Goal: Transaction & Acquisition: Purchase product/service

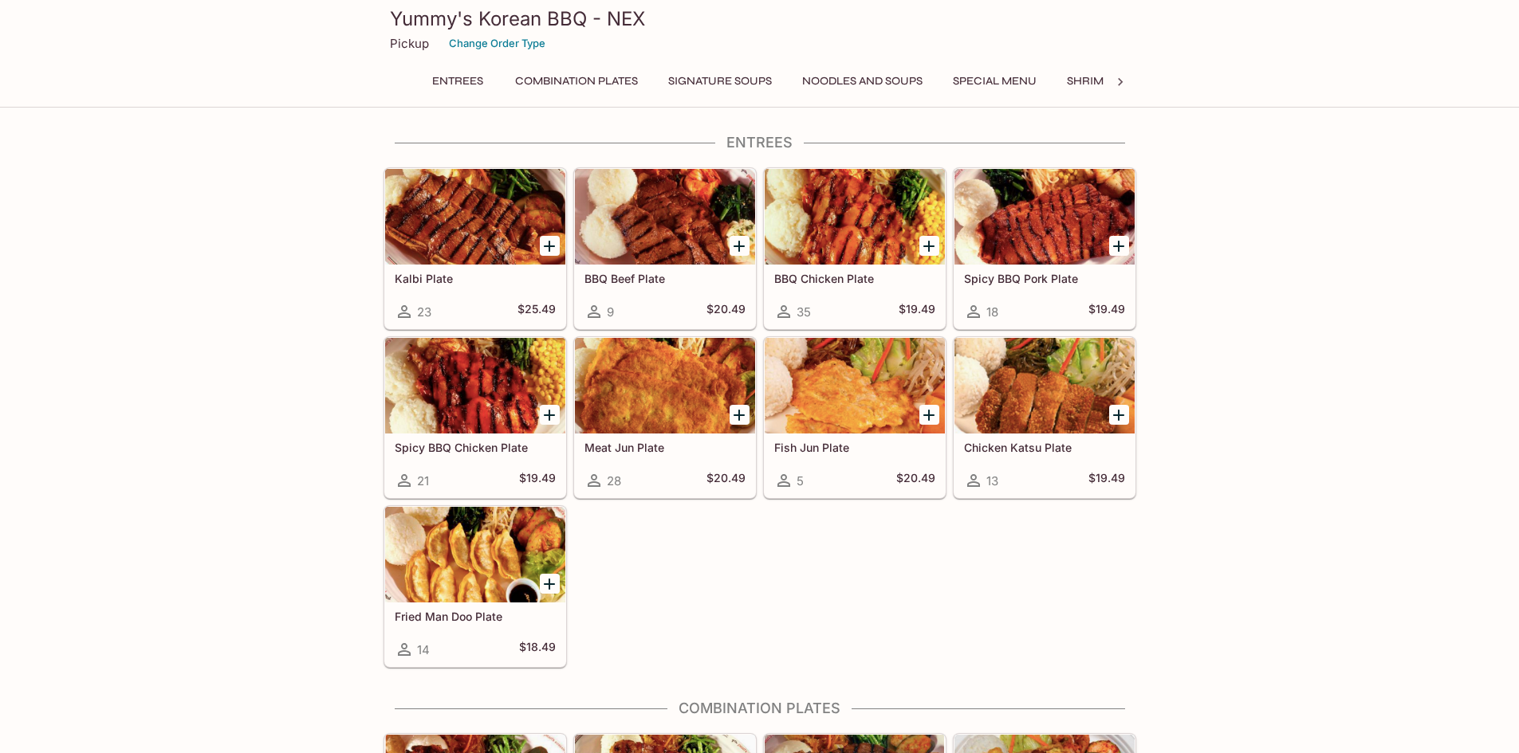
click at [741, 85] on button "Signature Soups" at bounding box center [719, 81] width 121 height 22
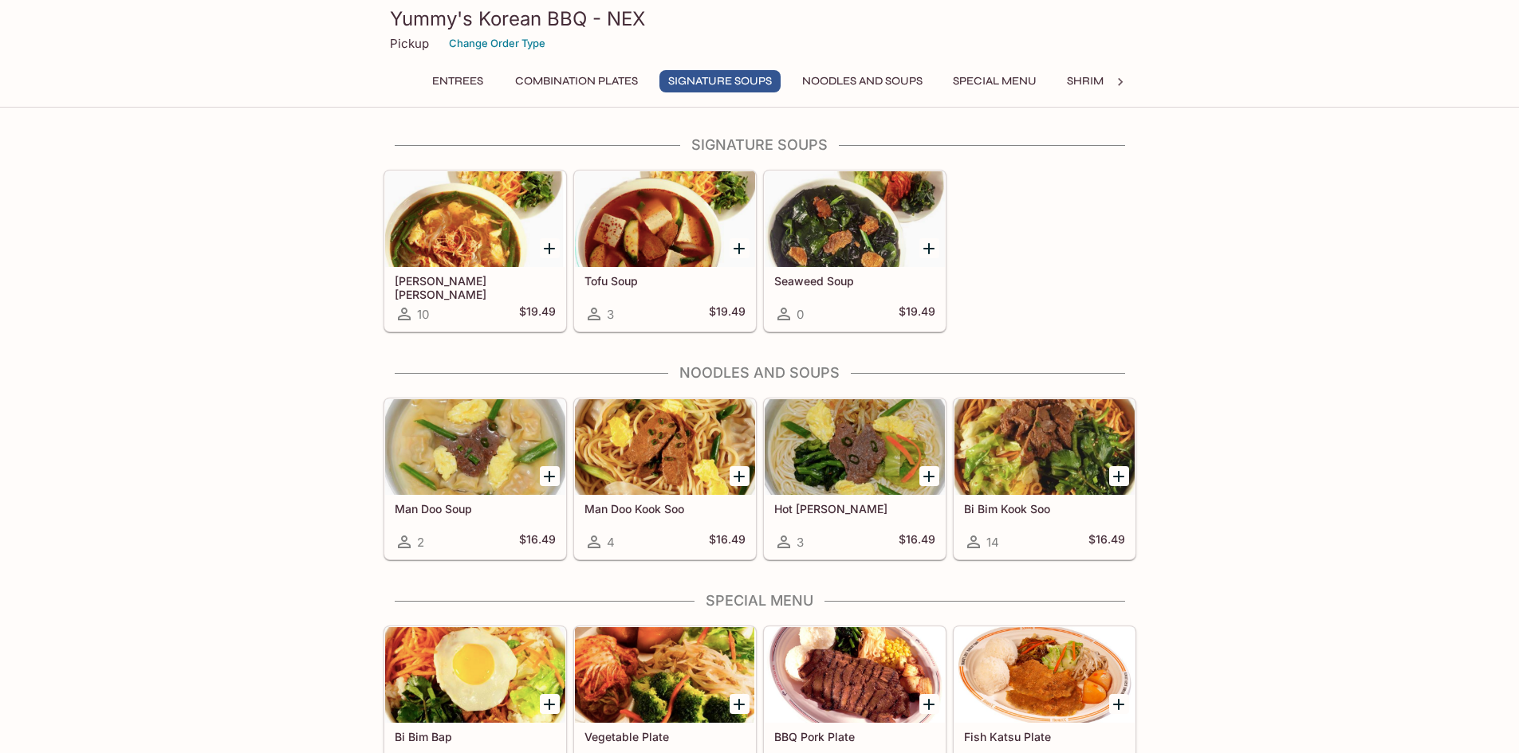
scroll to position [961, 0]
click at [690, 288] on div "Tofu Soup 3 $19.49" at bounding box center [665, 298] width 180 height 64
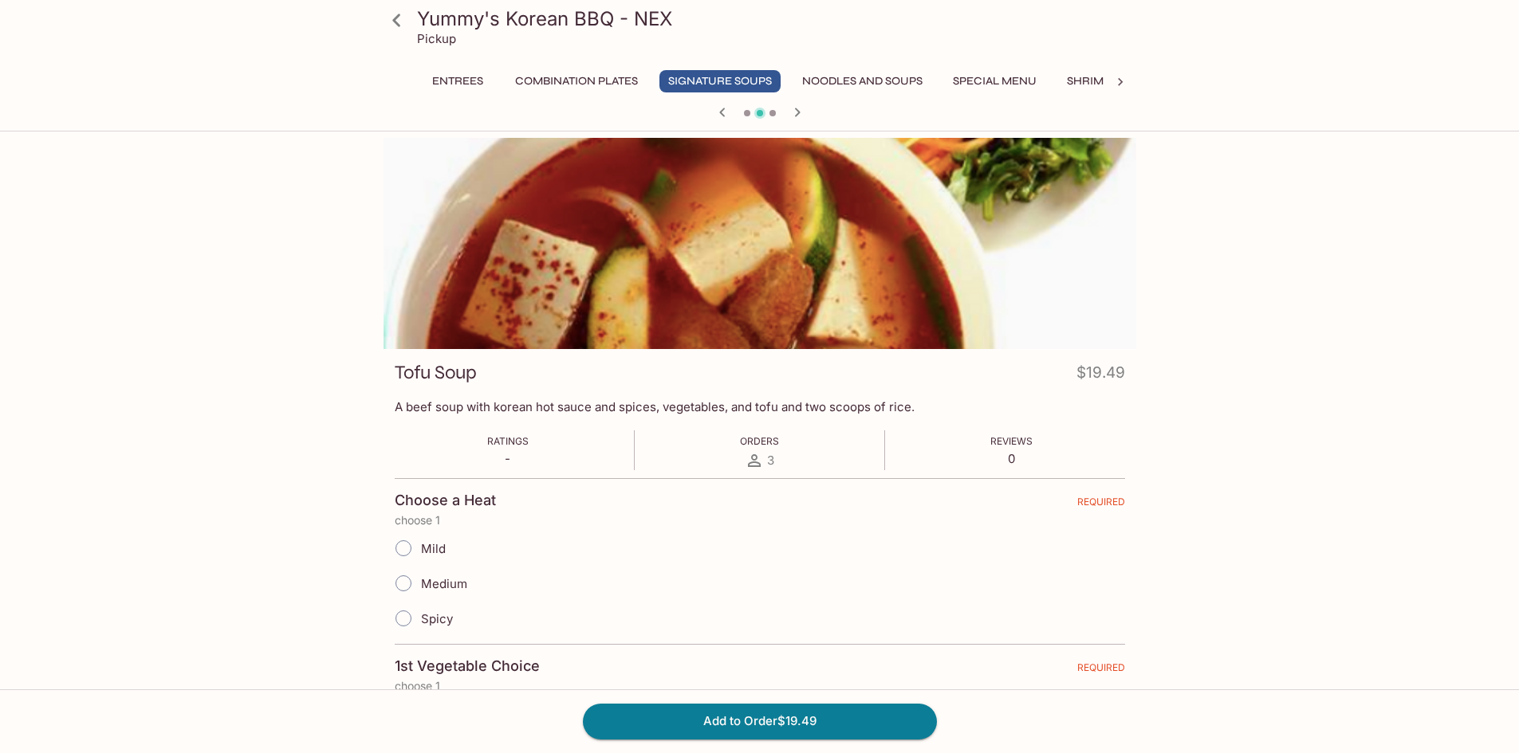
click at [405, 580] on input "Medium" at bounding box center [403, 583] width 33 height 33
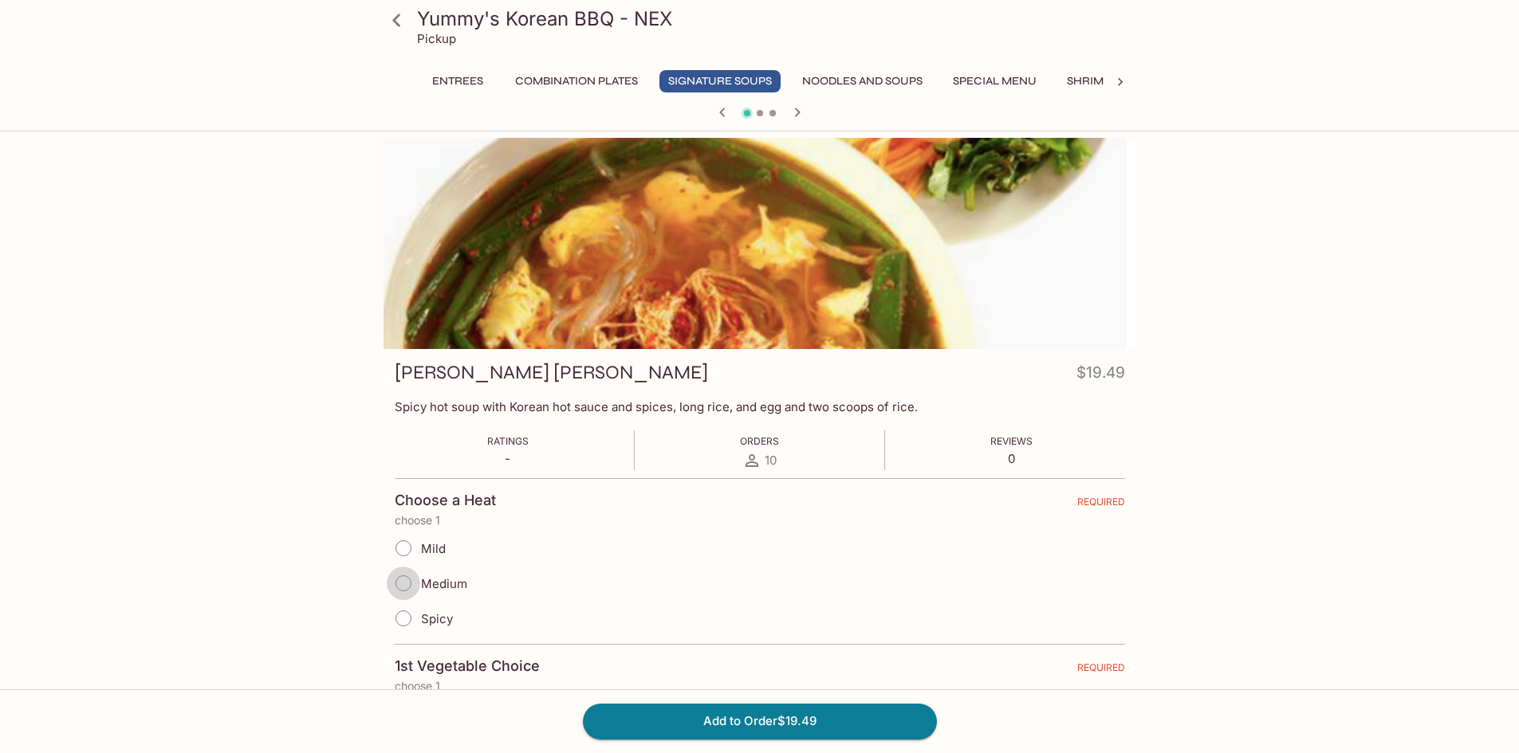
click at [402, 584] on input "Medium" at bounding box center [403, 583] width 33 height 33
radio input "true"
click at [797, 107] on icon "button" at bounding box center [797, 112] width 19 height 19
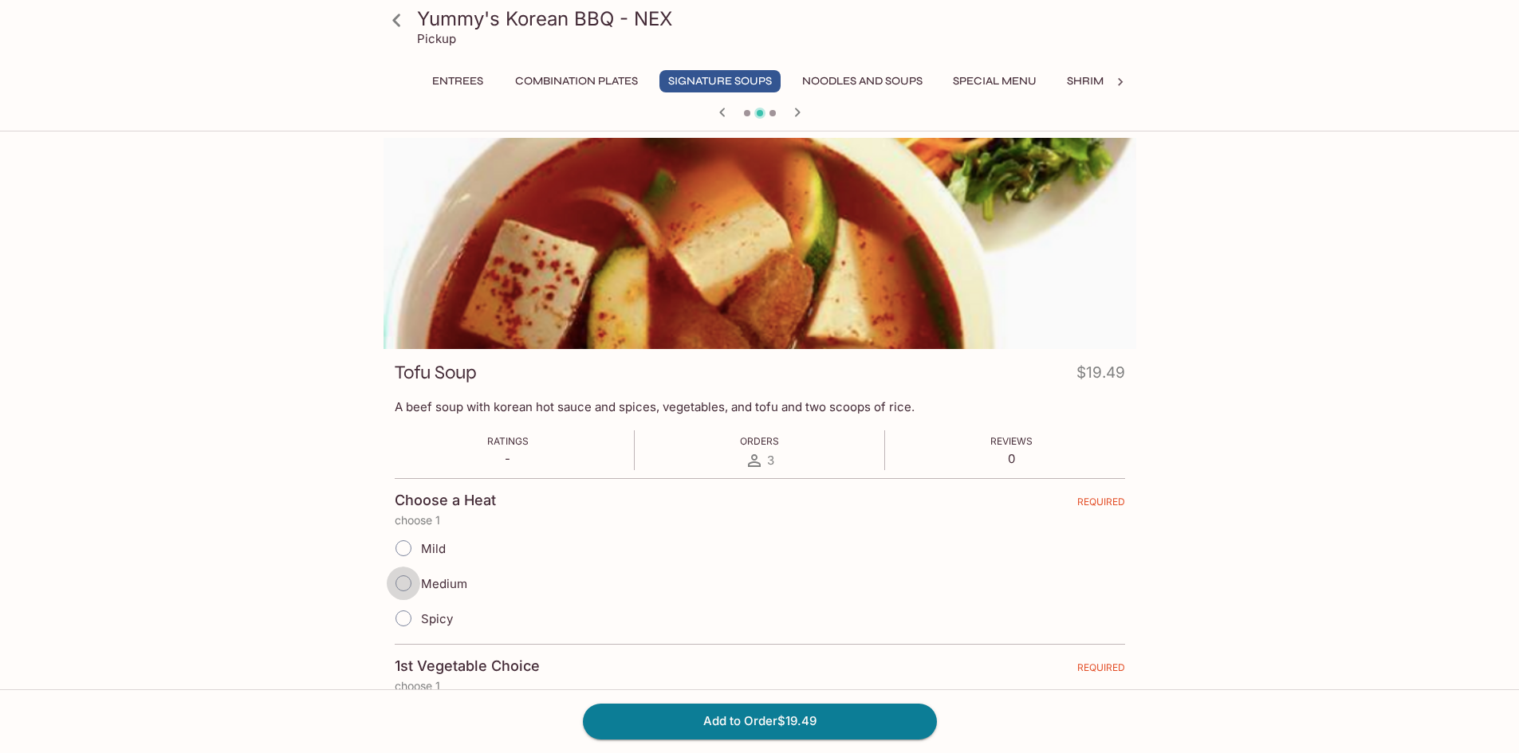
click at [405, 581] on input "Medium" at bounding box center [403, 583] width 33 height 33
radio input "true"
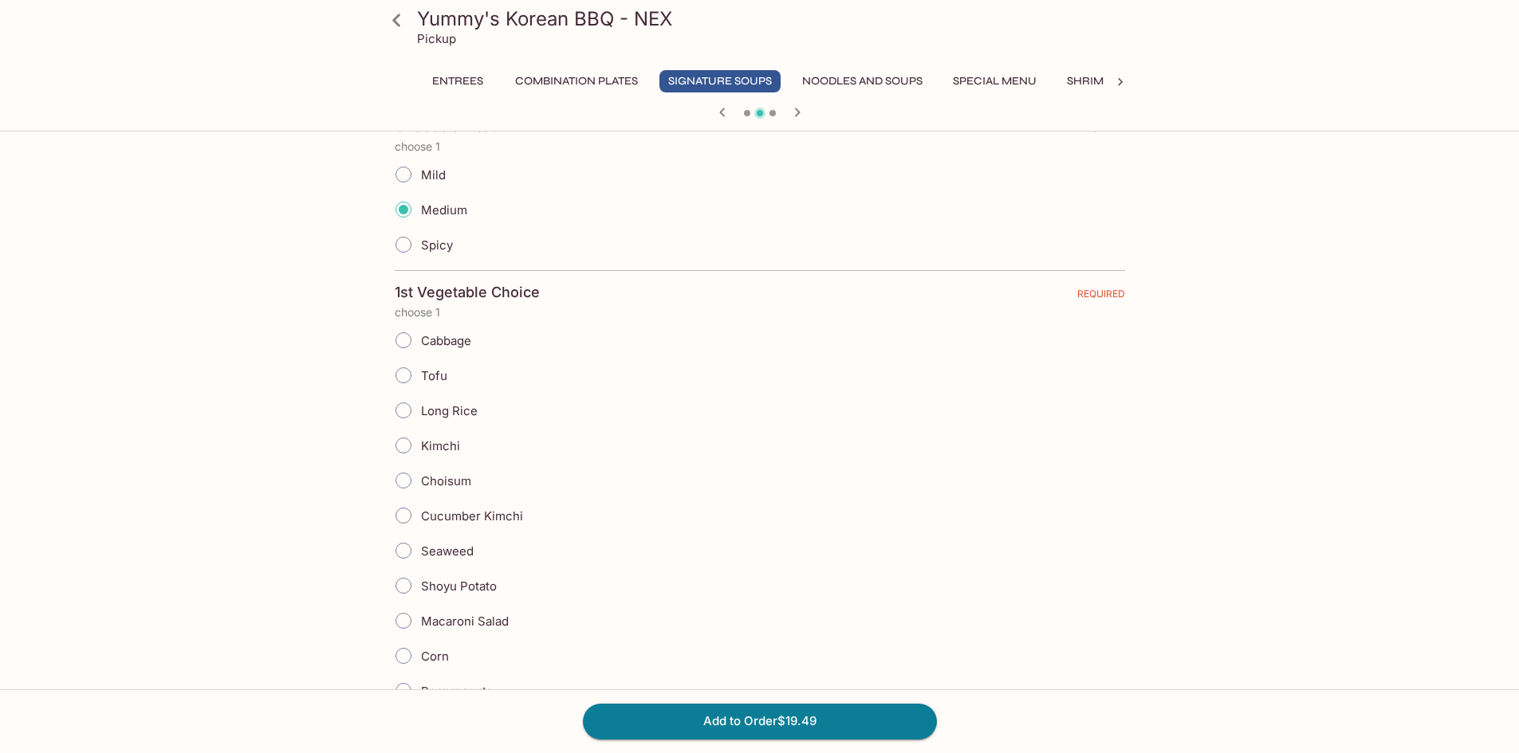
scroll to position [399, 0]
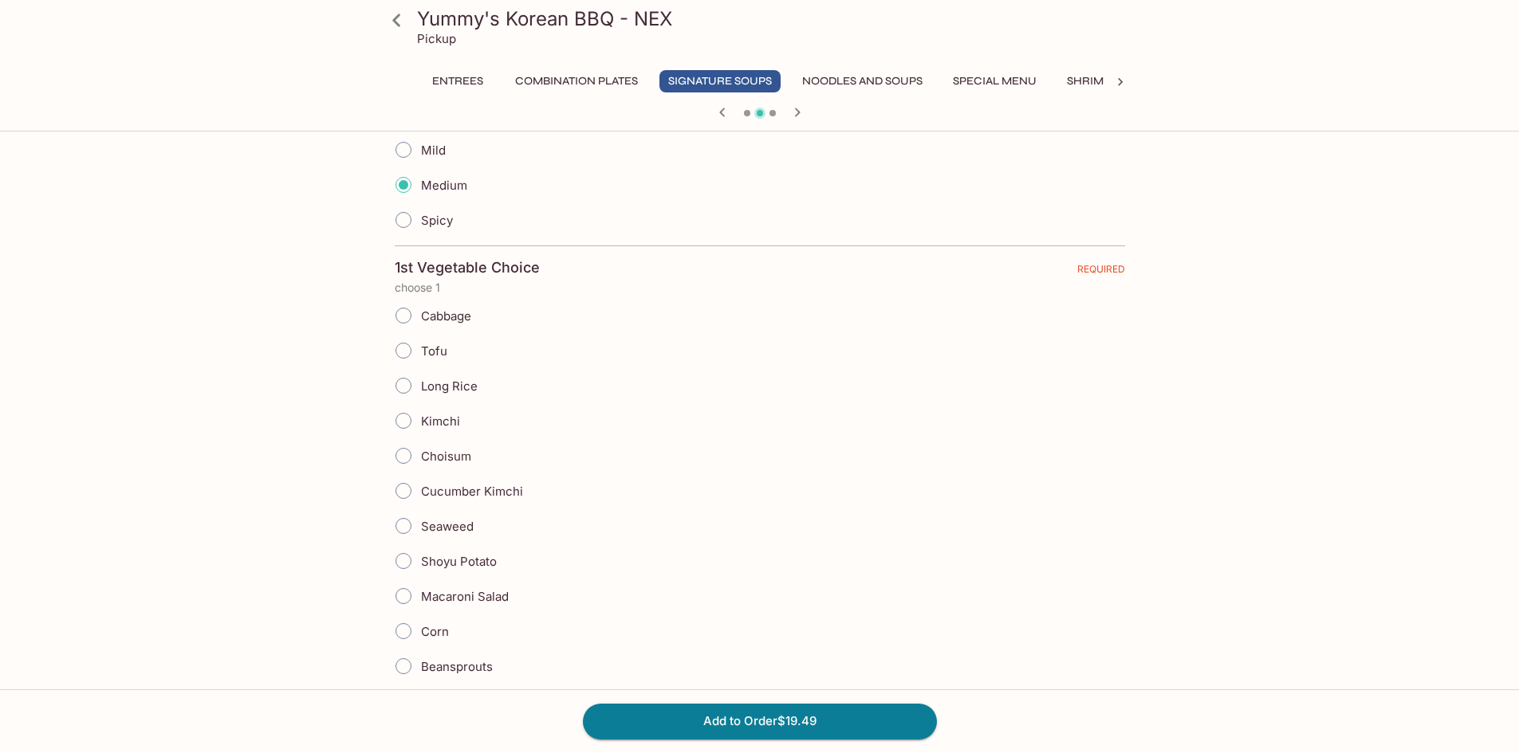
click at [411, 316] on input "Cabbage" at bounding box center [403, 315] width 33 height 33
radio input "true"
click at [404, 383] on input "Long Rice" at bounding box center [403, 385] width 33 height 33
radio input "true"
click at [403, 625] on input "Corn" at bounding box center [403, 631] width 33 height 33
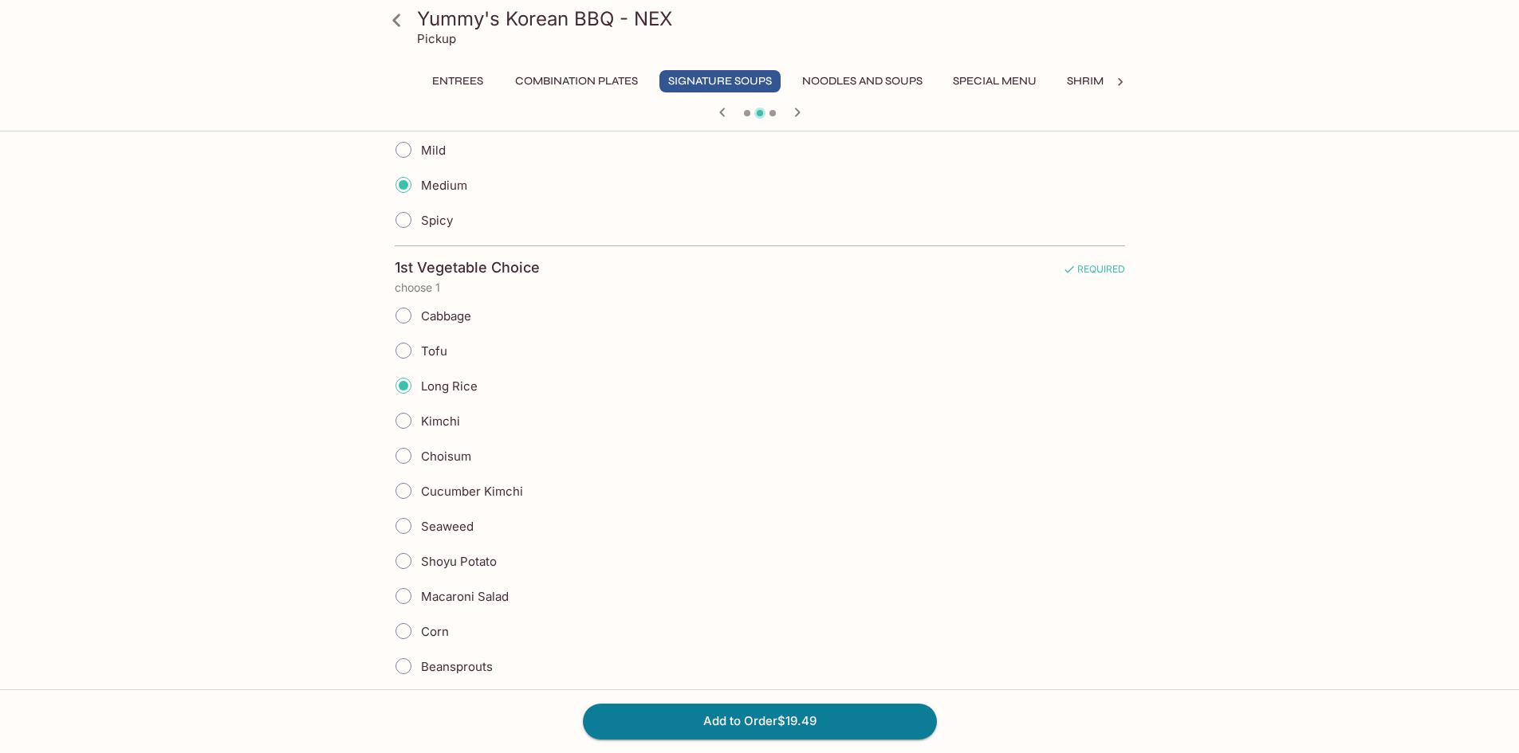
radio input "true"
click at [400, 316] on input "Cabbage" at bounding box center [403, 315] width 33 height 33
radio input "true"
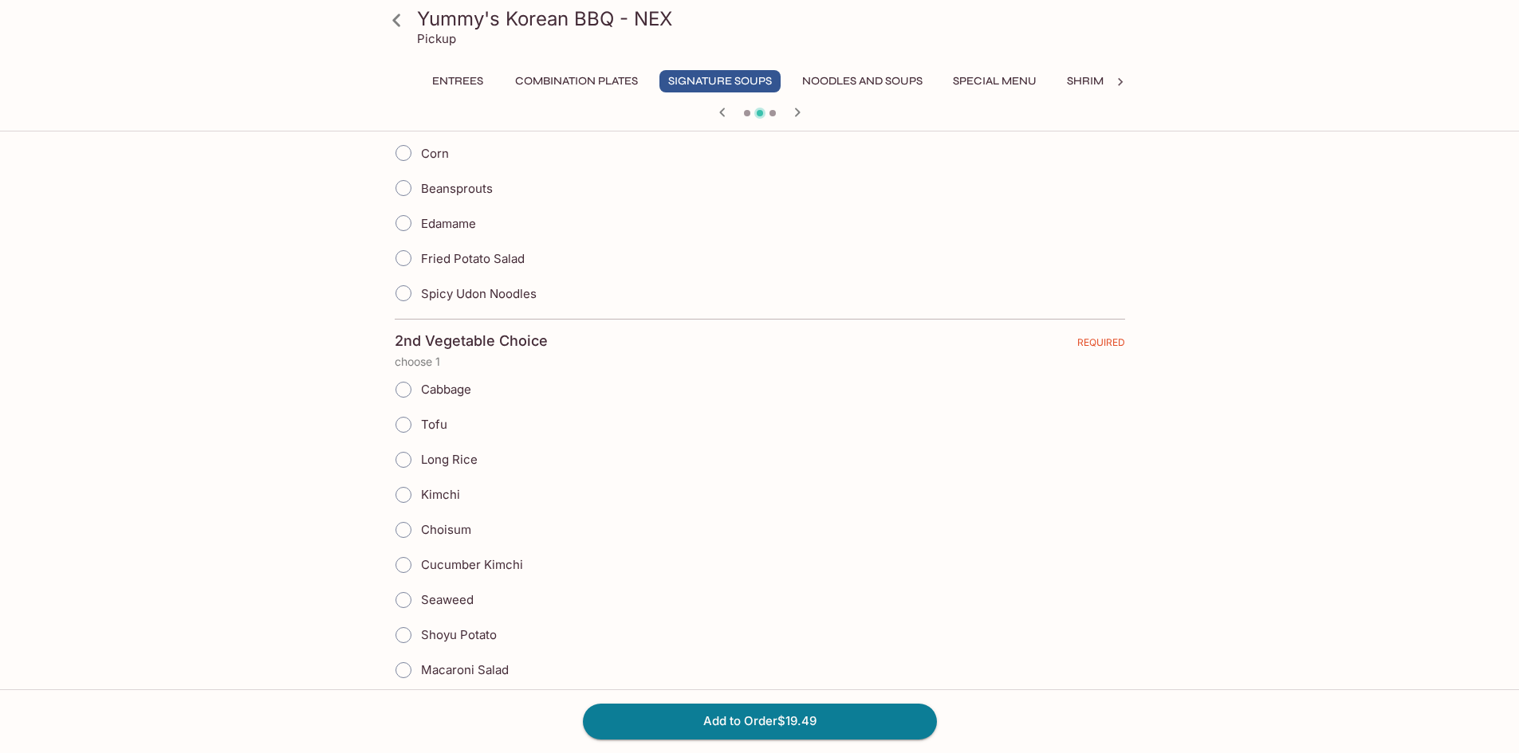
click at [404, 457] on input "Long Rice" at bounding box center [403, 459] width 33 height 33
radio input "true"
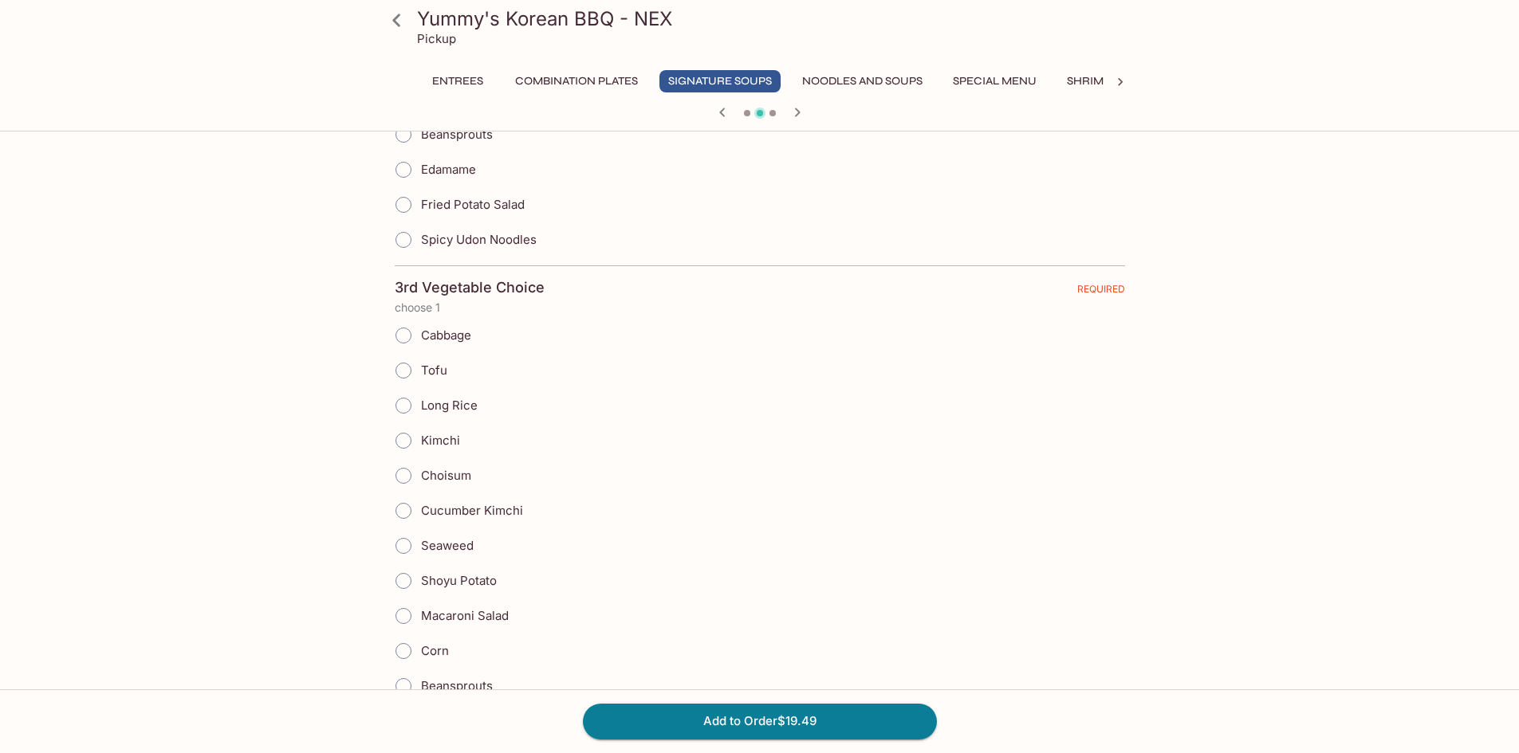
scroll to position [1515, 0]
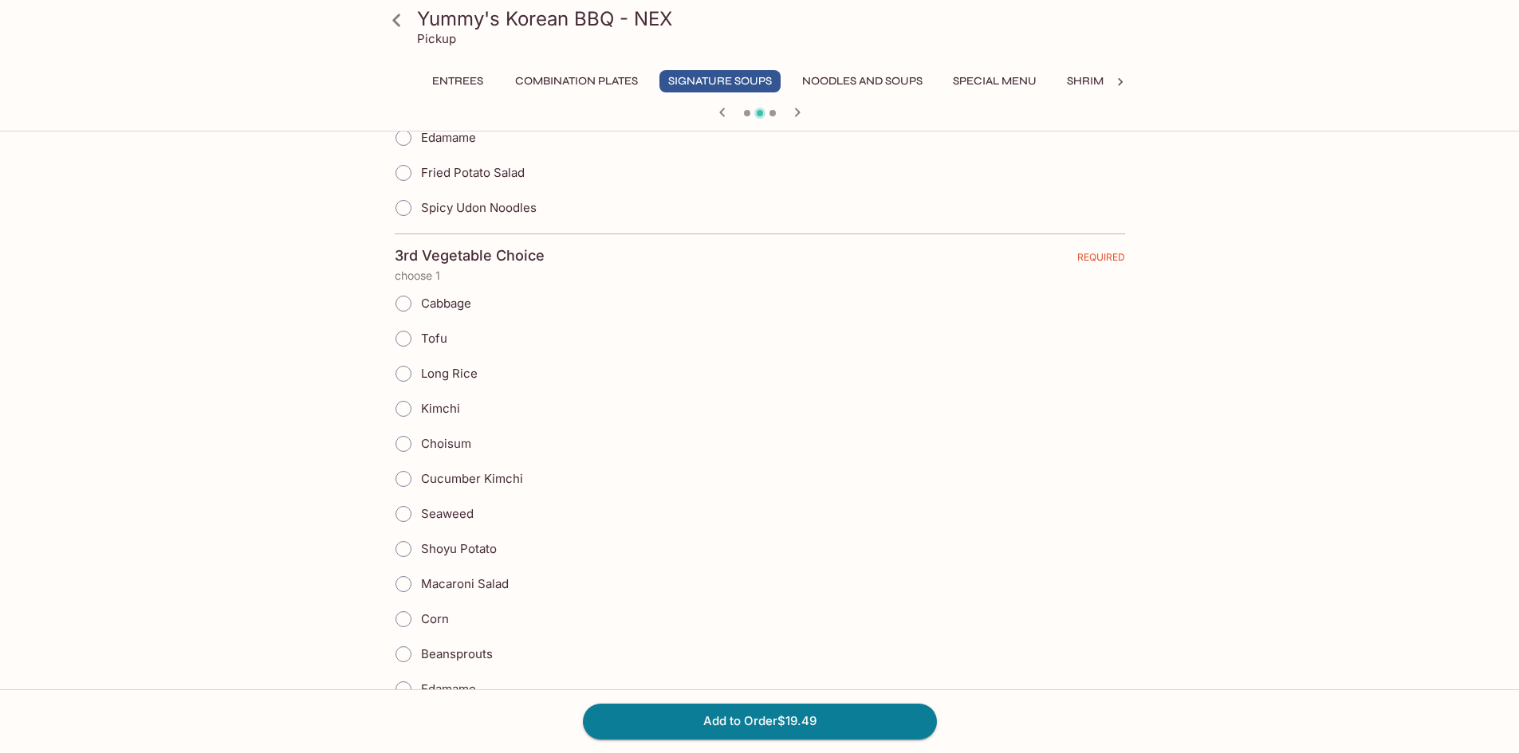
click at [400, 616] on input "Corn" at bounding box center [403, 619] width 33 height 33
click at [797, 110] on icon "button" at bounding box center [797, 112] width 6 height 9
click at [407, 618] on input "Corn" at bounding box center [403, 619] width 33 height 33
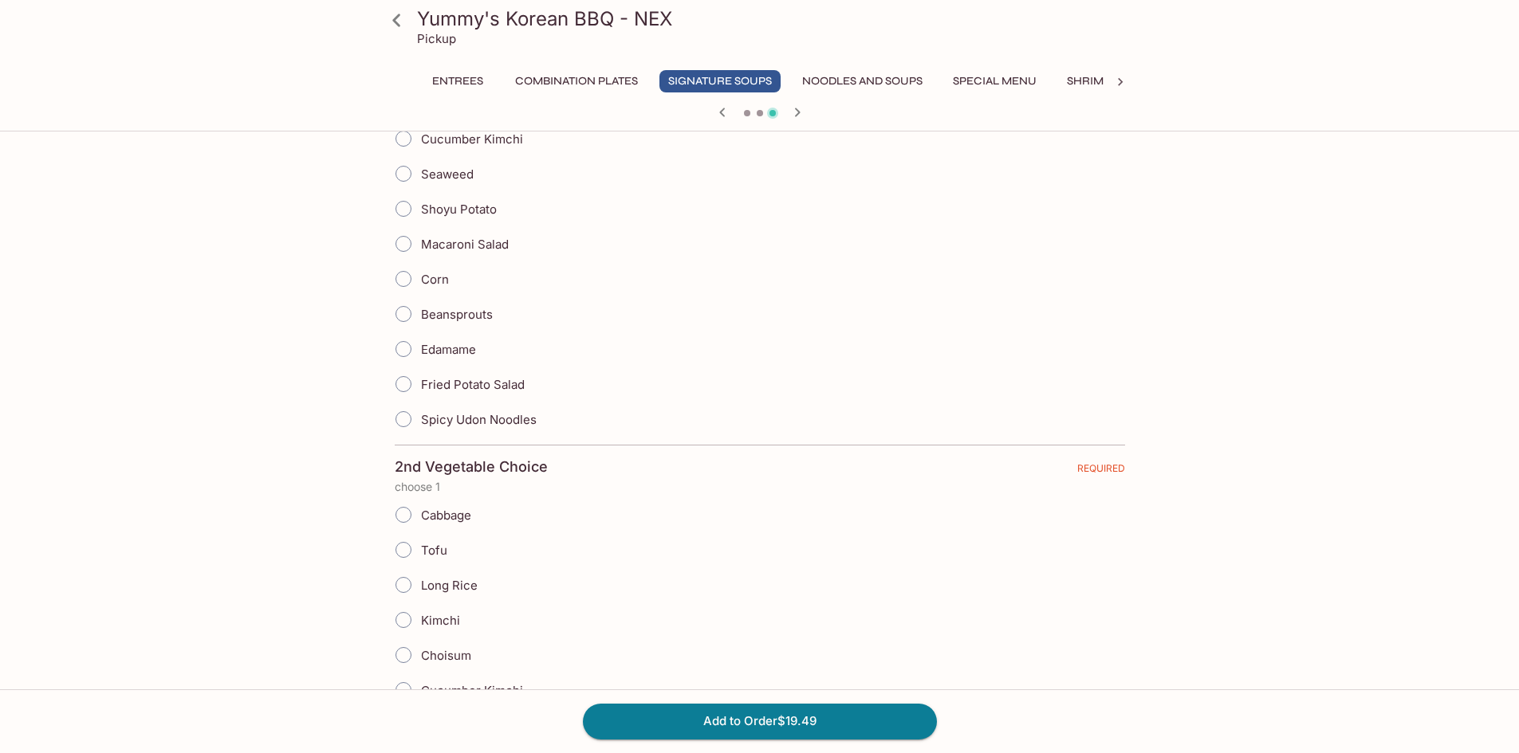
scroll to position [877, 0]
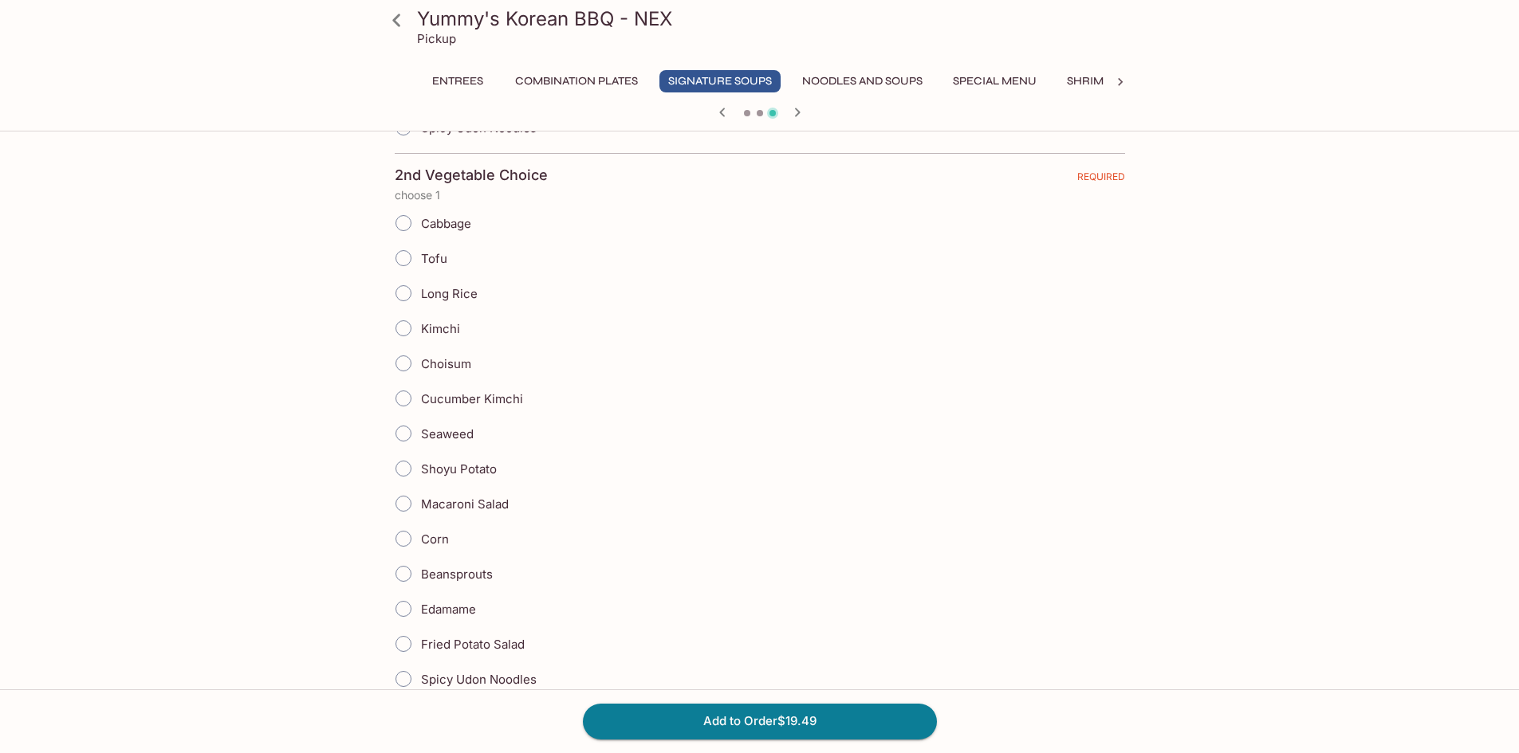
click at [718, 109] on icon "button" at bounding box center [722, 112] width 19 height 19
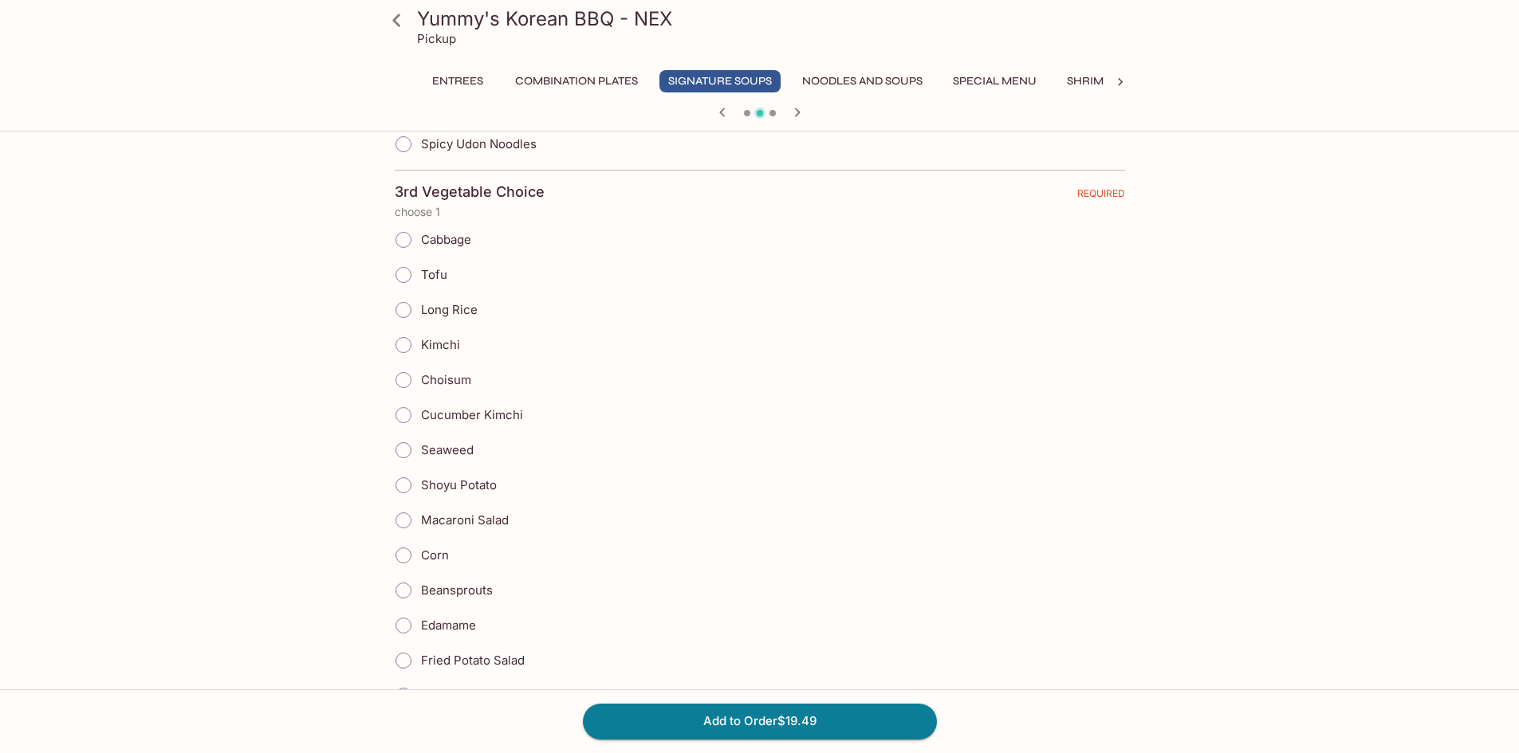
scroll to position [1594, 0]
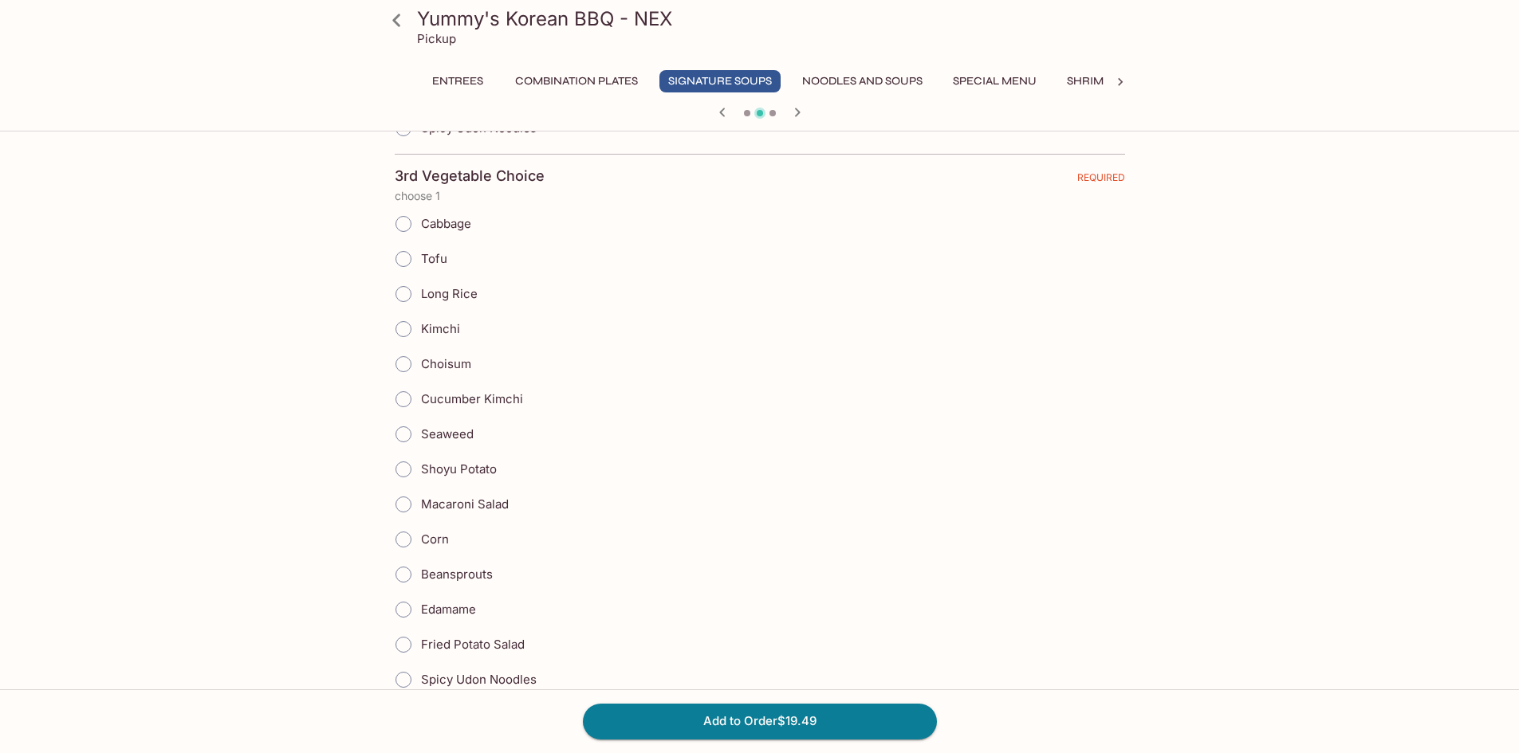
click at [402, 535] on input "Corn" at bounding box center [403, 539] width 33 height 33
radio input "true"
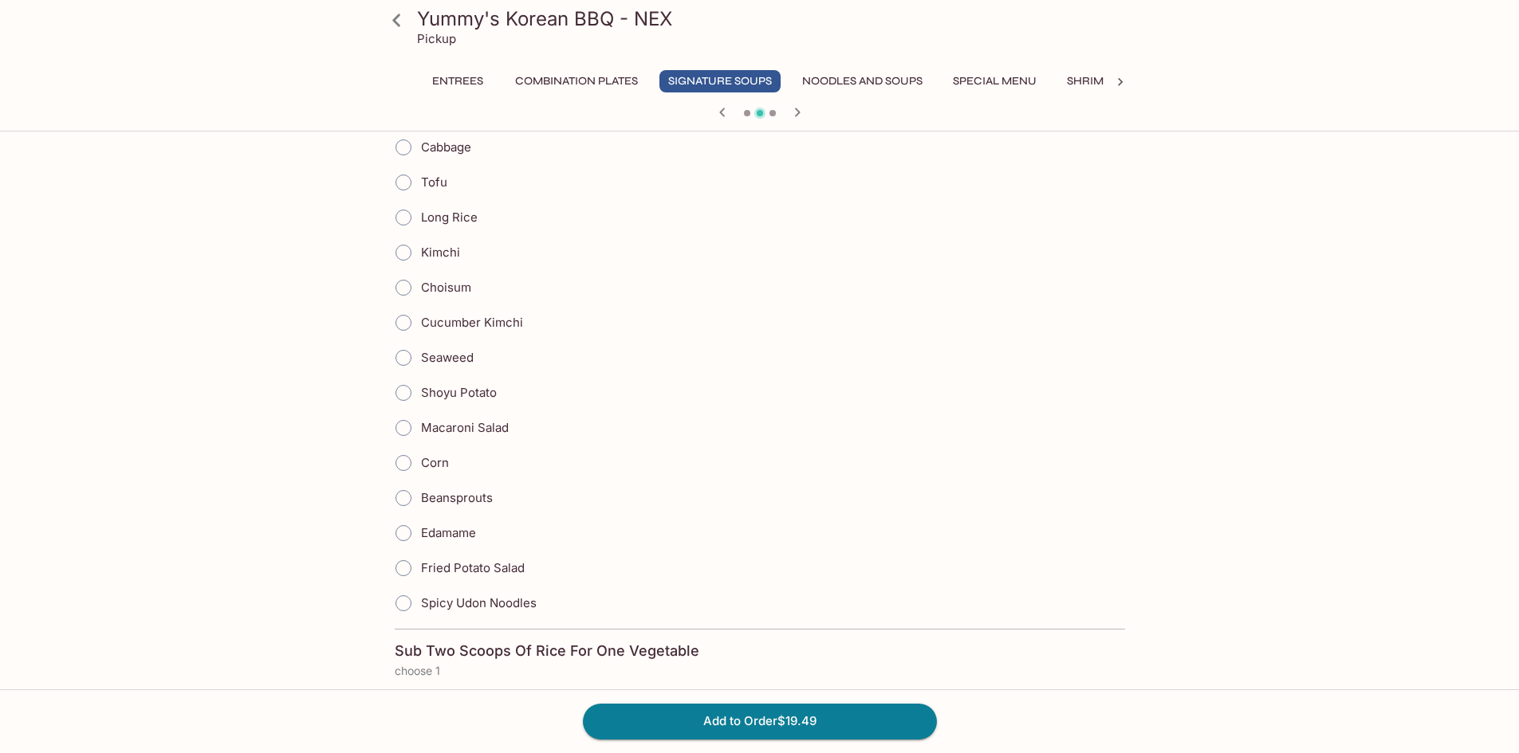
scroll to position [2232, 0]
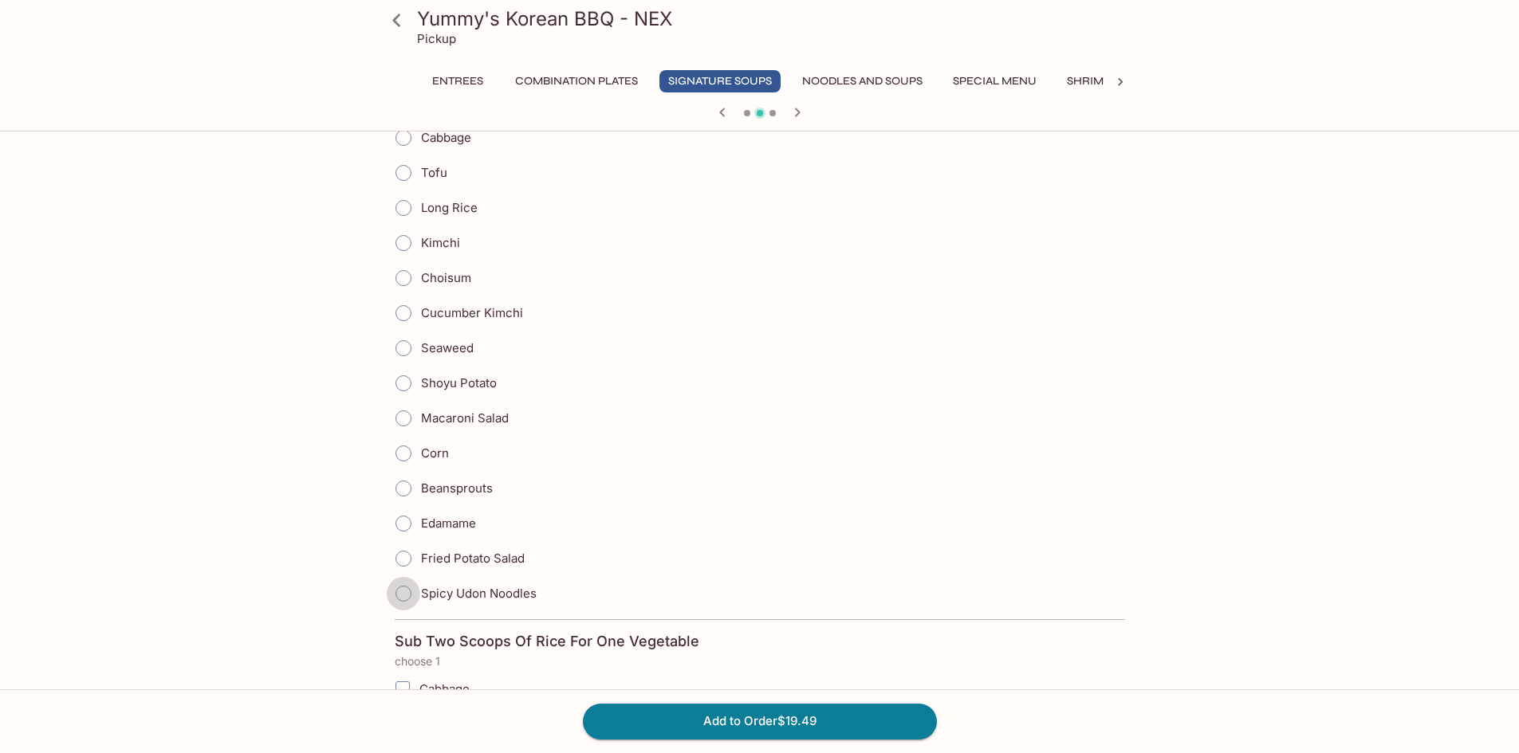
click at [403, 592] on input "Spicy Udon Noodles" at bounding box center [403, 593] width 33 height 33
radio input "true"
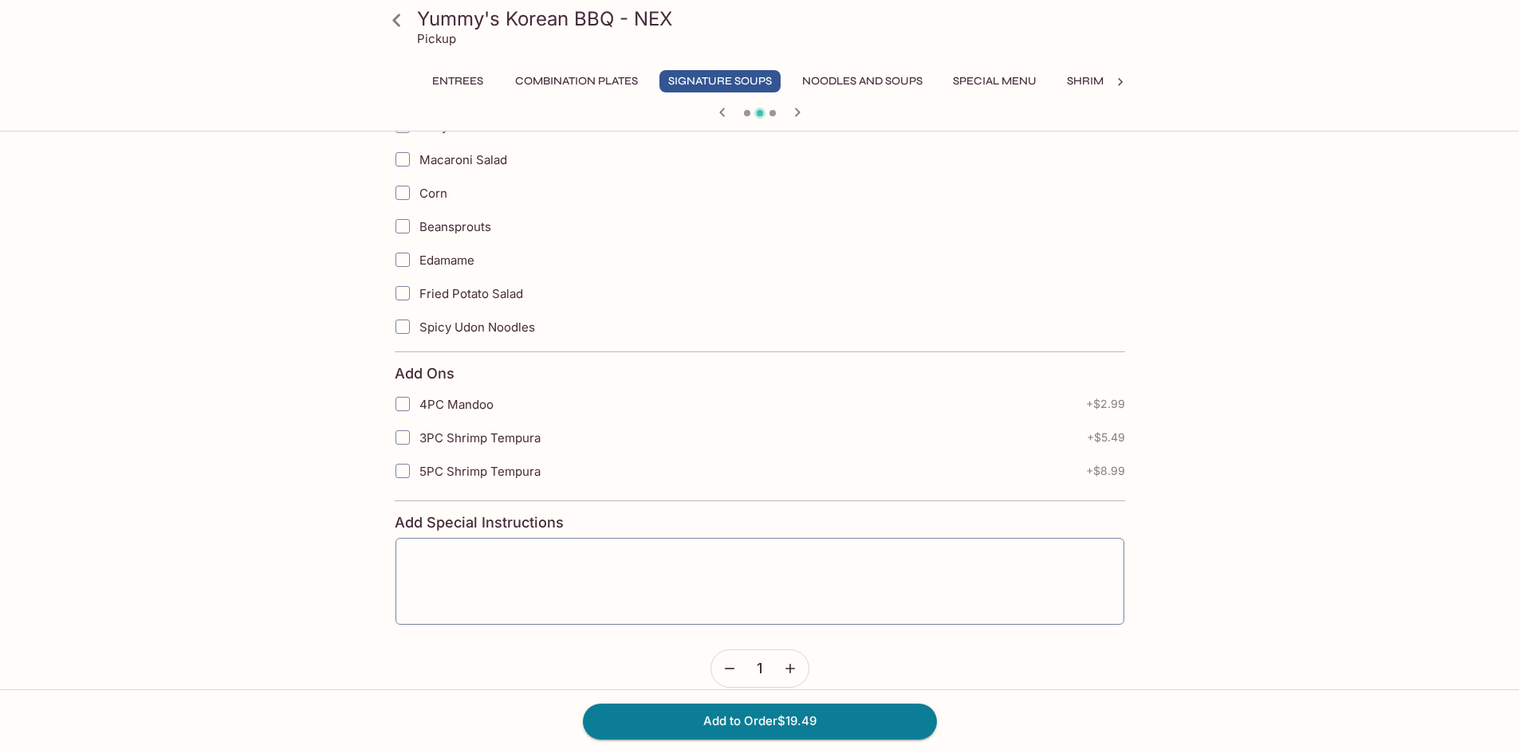
scroll to position [3051, 0]
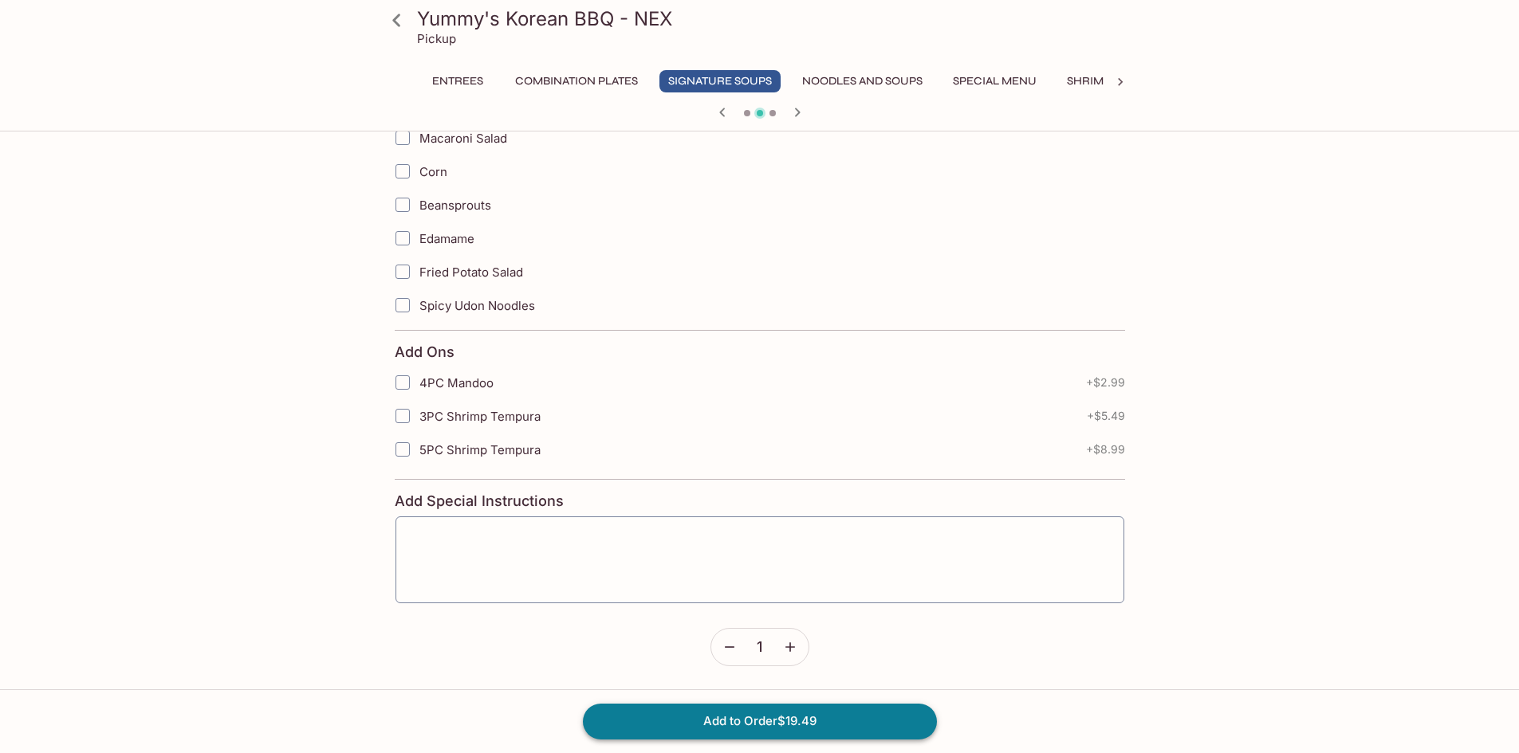
click at [708, 715] on button "Add to Order $19.49" at bounding box center [760, 721] width 354 height 35
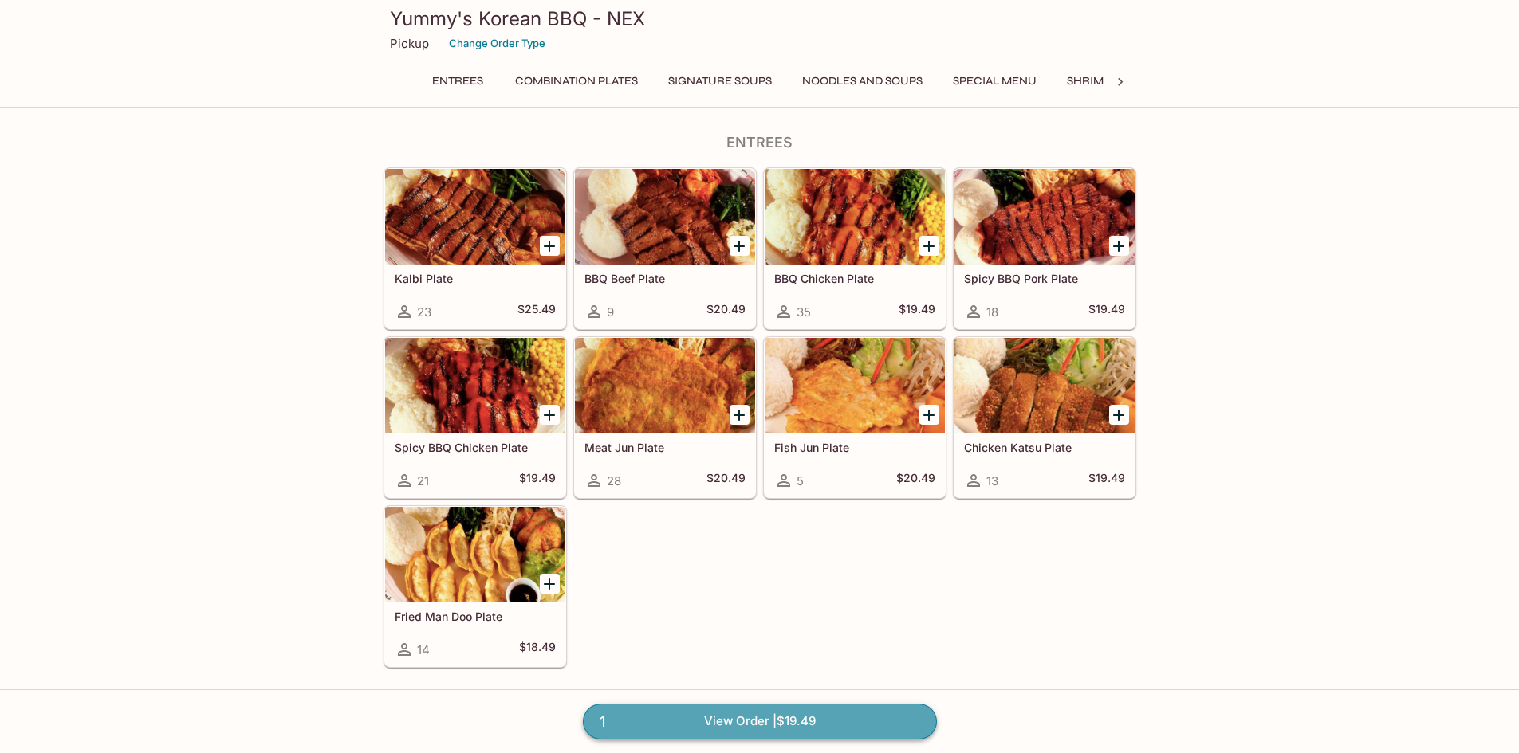
click at [797, 721] on link "1 View Order | $19.49" at bounding box center [760, 721] width 354 height 35
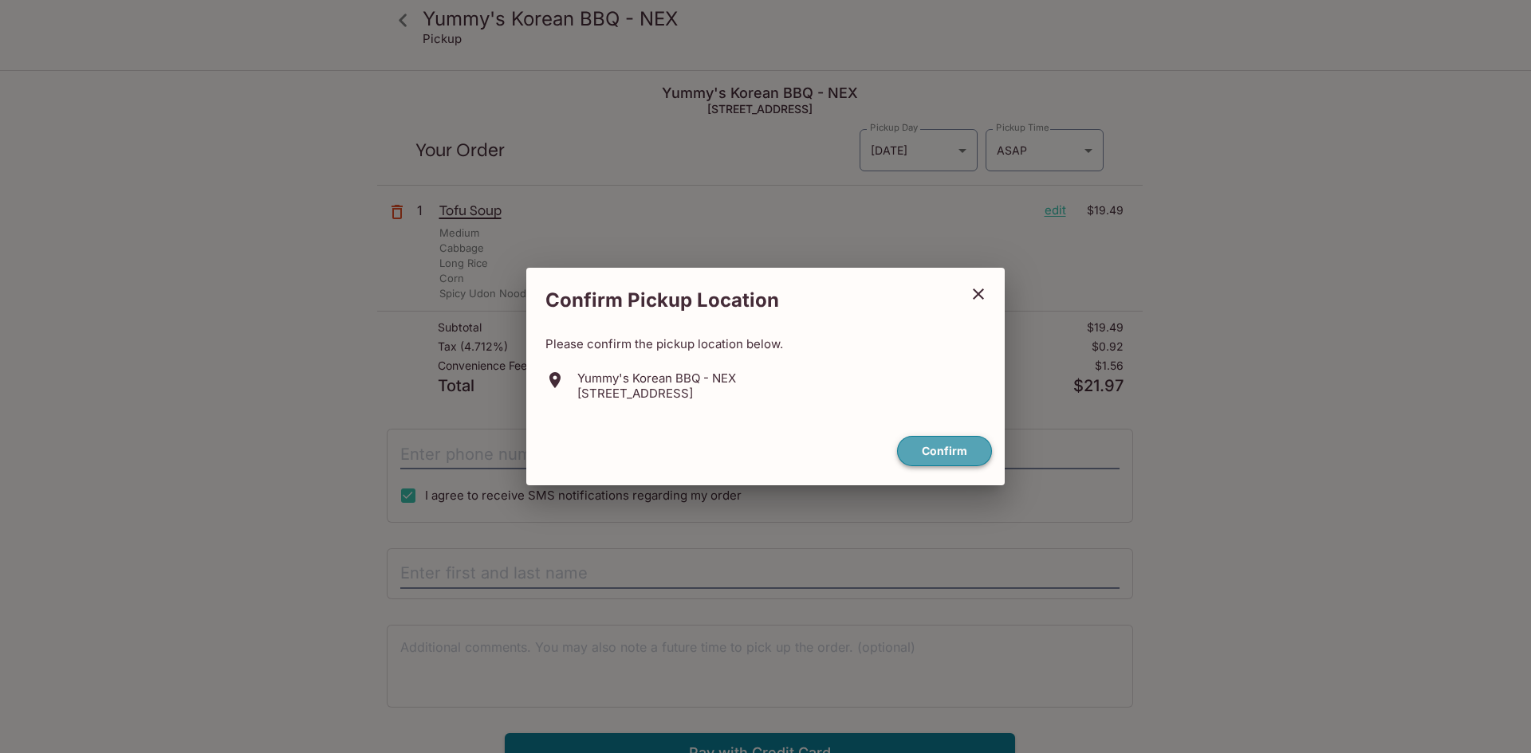
click at [933, 446] on button "Confirm" at bounding box center [944, 451] width 95 height 31
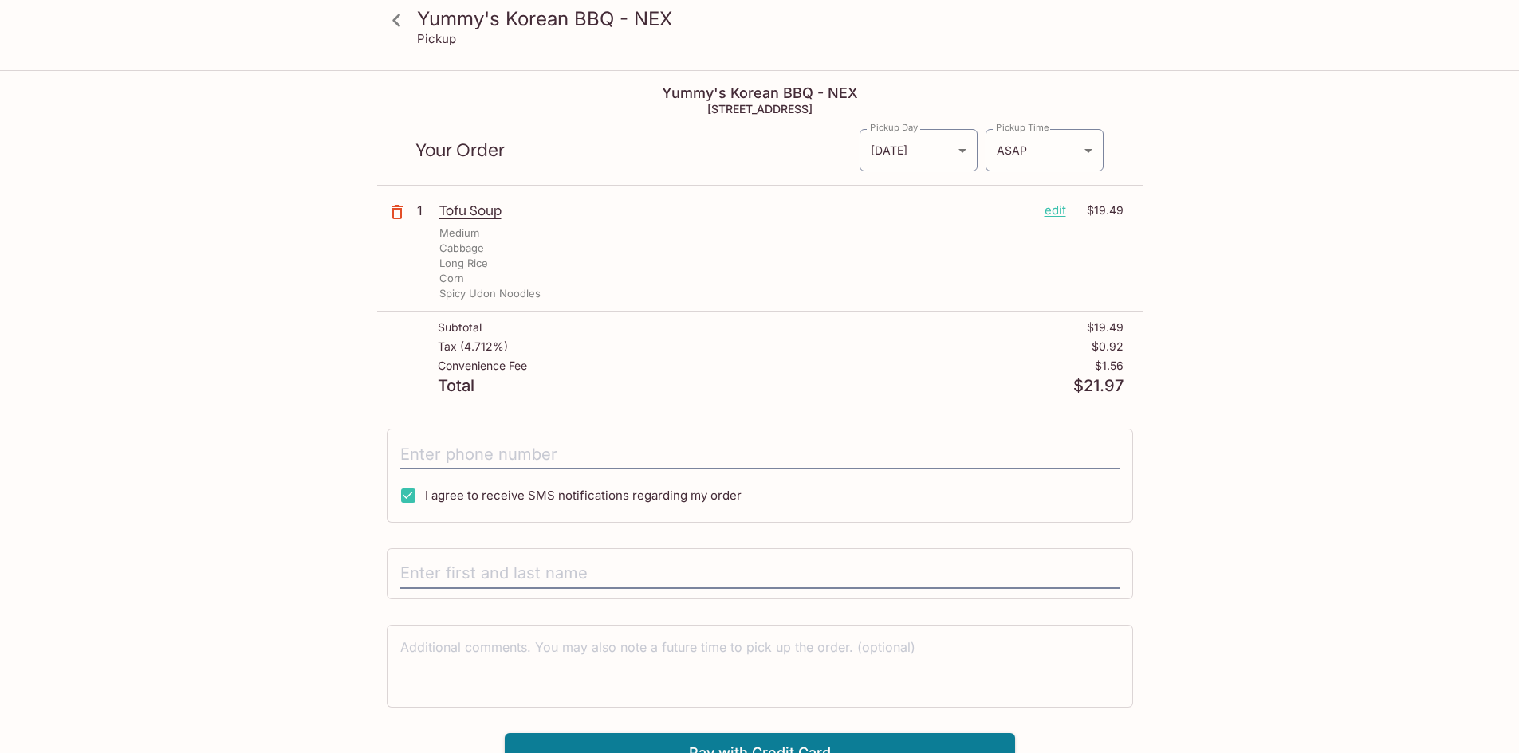
click at [1254, 66] on div "Yummy's Korean BBQ - NEX Pickup" at bounding box center [759, 35] width 1519 height 71
click at [512, 572] on input "text" at bounding box center [759, 574] width 719 height 30
type input "[PERSON_NAME]"
click at [1406, 462] on div "Yummy's Korean BBQ - NEX Pickup Yummy's Korean BBQ - NEX [STREET_ADDRESS] Your …" at bounding box center [759, 448] width 1519 height 753
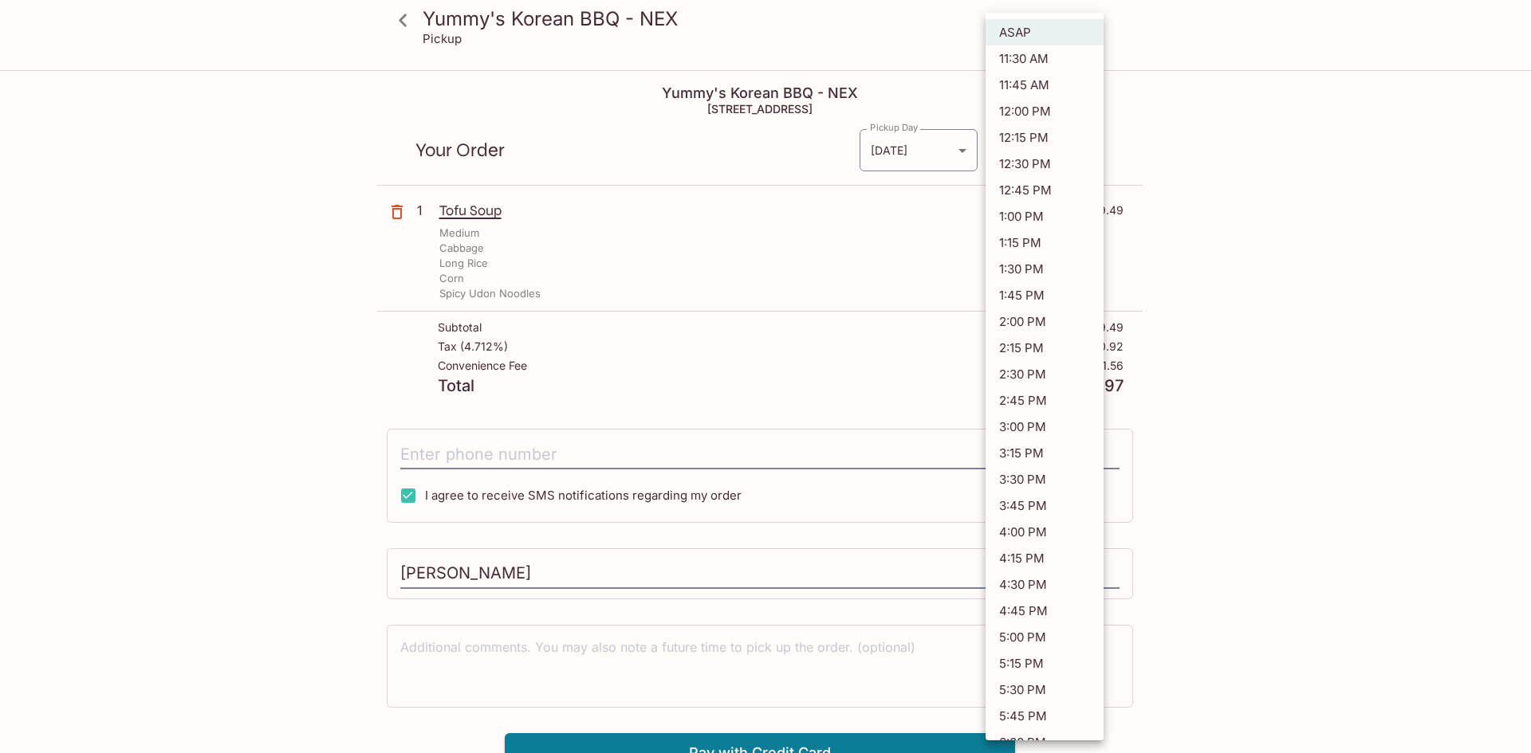
drag, startPoint x: 1063, startPoint y: 135, endPoint x: 1067, endPoint y: 145, distance: 10.8
click at [1067, 145] on body "Yummy's Korean BBQ - NEX Pickup Yummy's Korean BBQ - NEX [STREET_ADDRESS] Your …" at bounding box center [765, 448] width 1531 height 753
click at [1048, 64] on li "11:30 AM" at bounding box center [1044, 58] width 118 height 26
type input "[DATE]T21:30:52.000000Z"
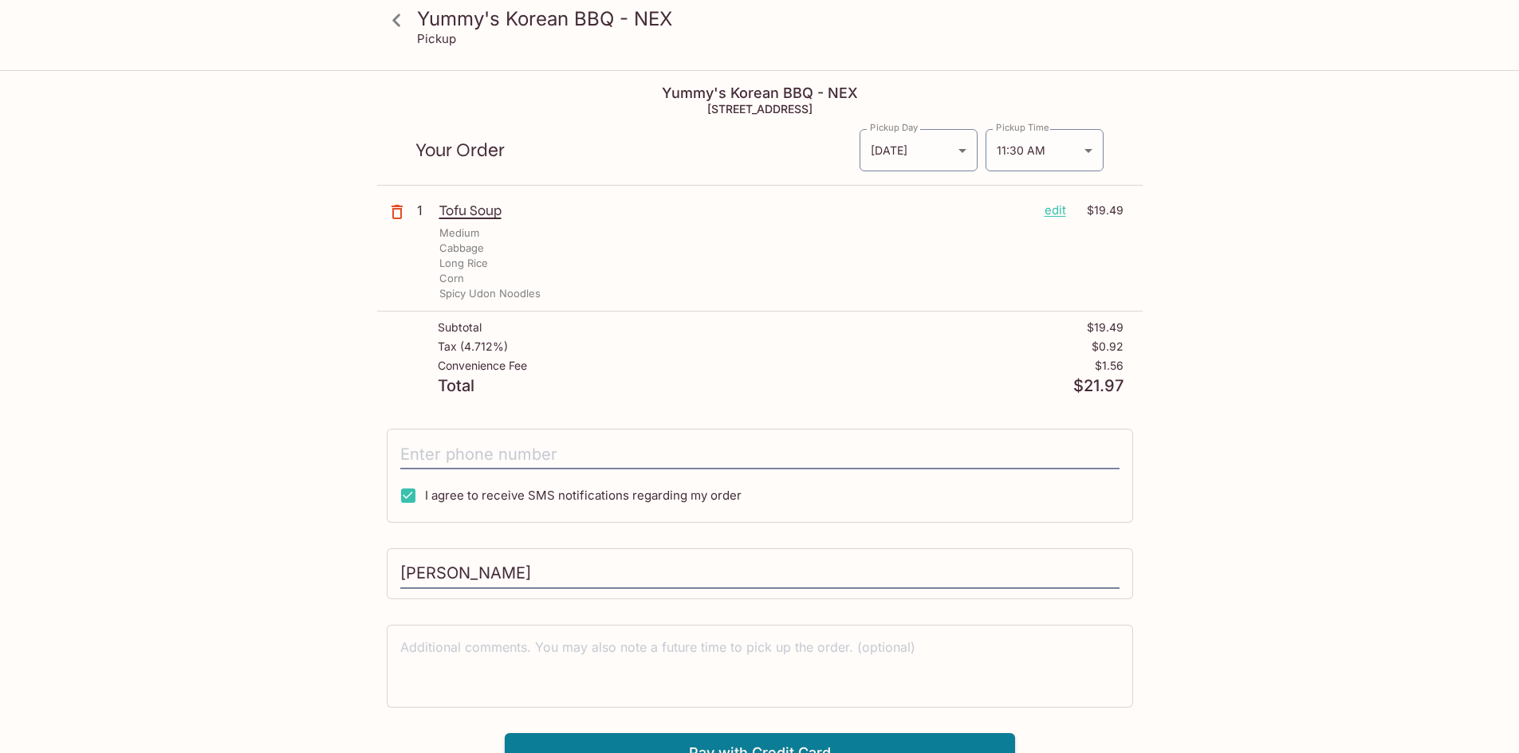
click at [1336, 224] on div "Yummy's Korean BBQ - NEX Pickup Yummy's Korean BBQ - NEX [STREET_ADDRESS] Your …" at bounding box center [759, 448] width 1519 height 753
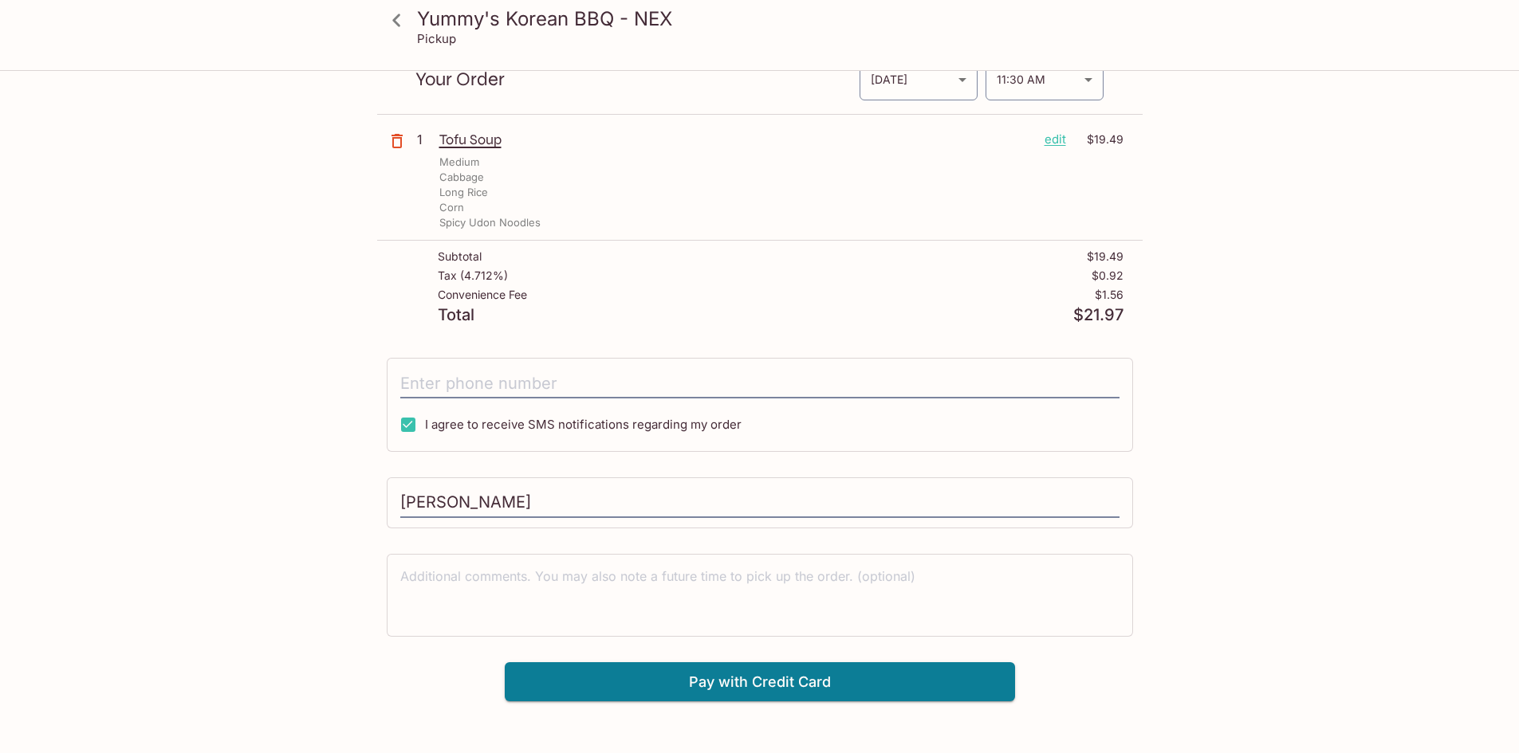
scroll to position [72, 0]
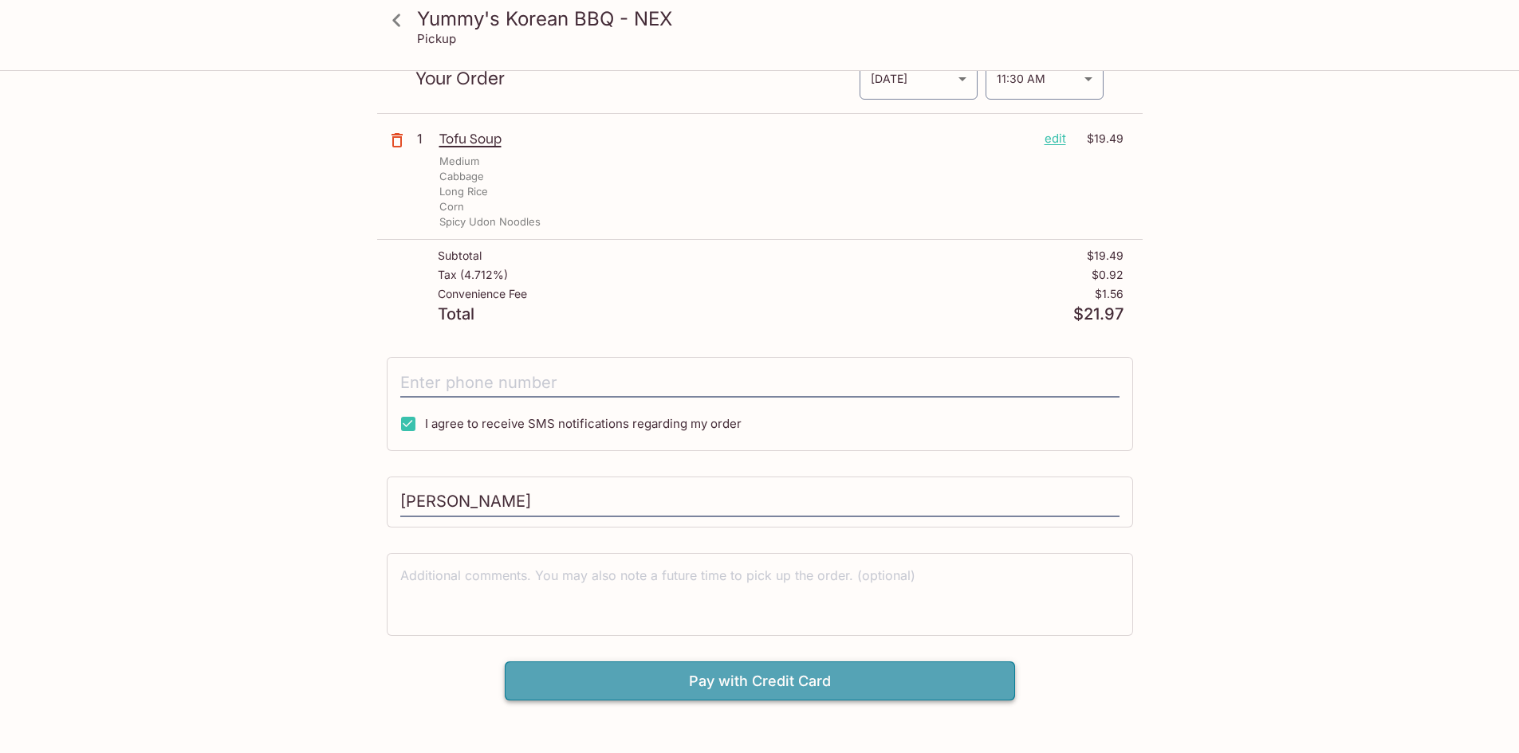
click at [821, 675] on button "Pay with Credit Card" at bounding box center [760, 682] width 510 height 40
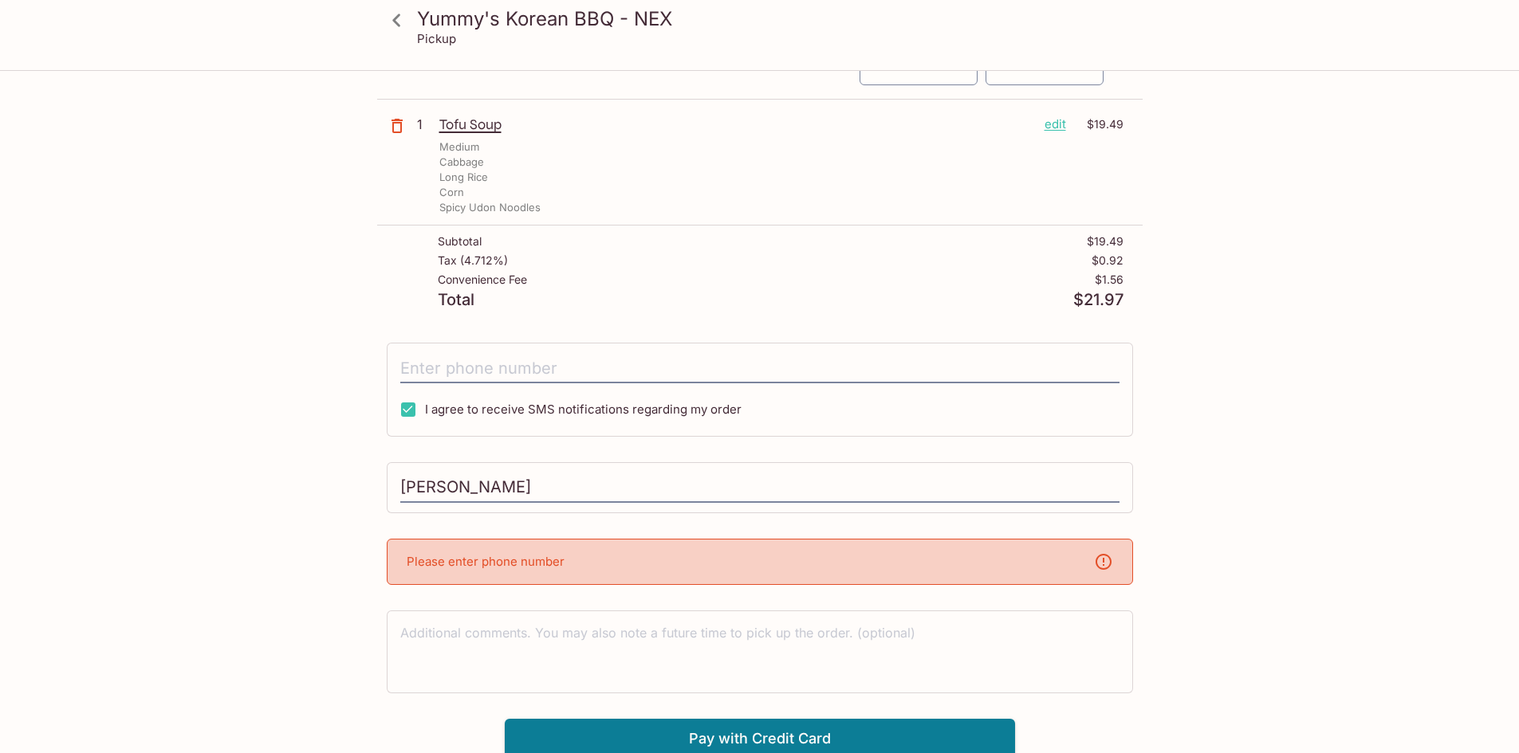
scroll to position [91, 0]
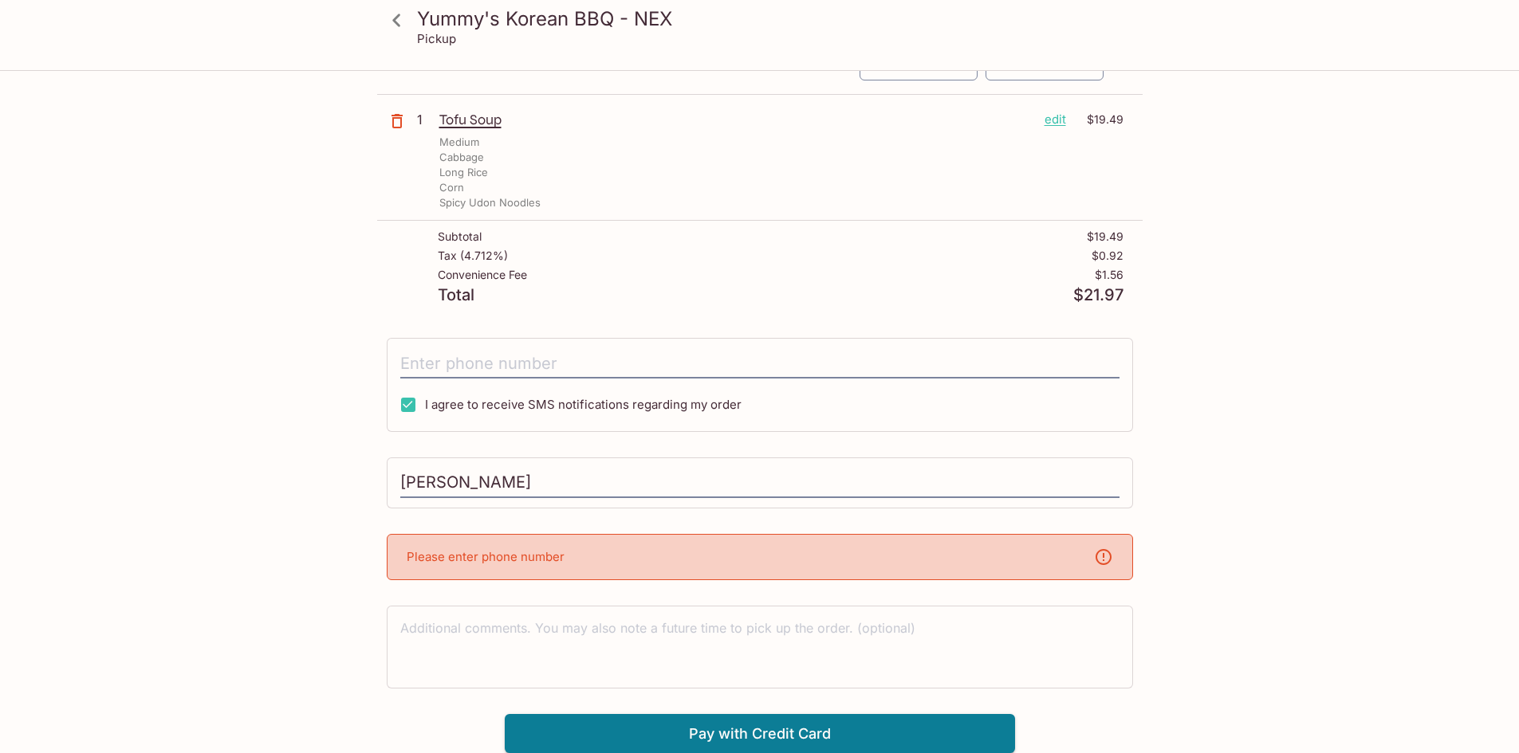
click at [530, 557] on p "Please enter phone number" at bounding box center [486, 556] width 158 height 15
click at [504, 361] on input "tel" at bounding box center [759, 363] width 719 height 30
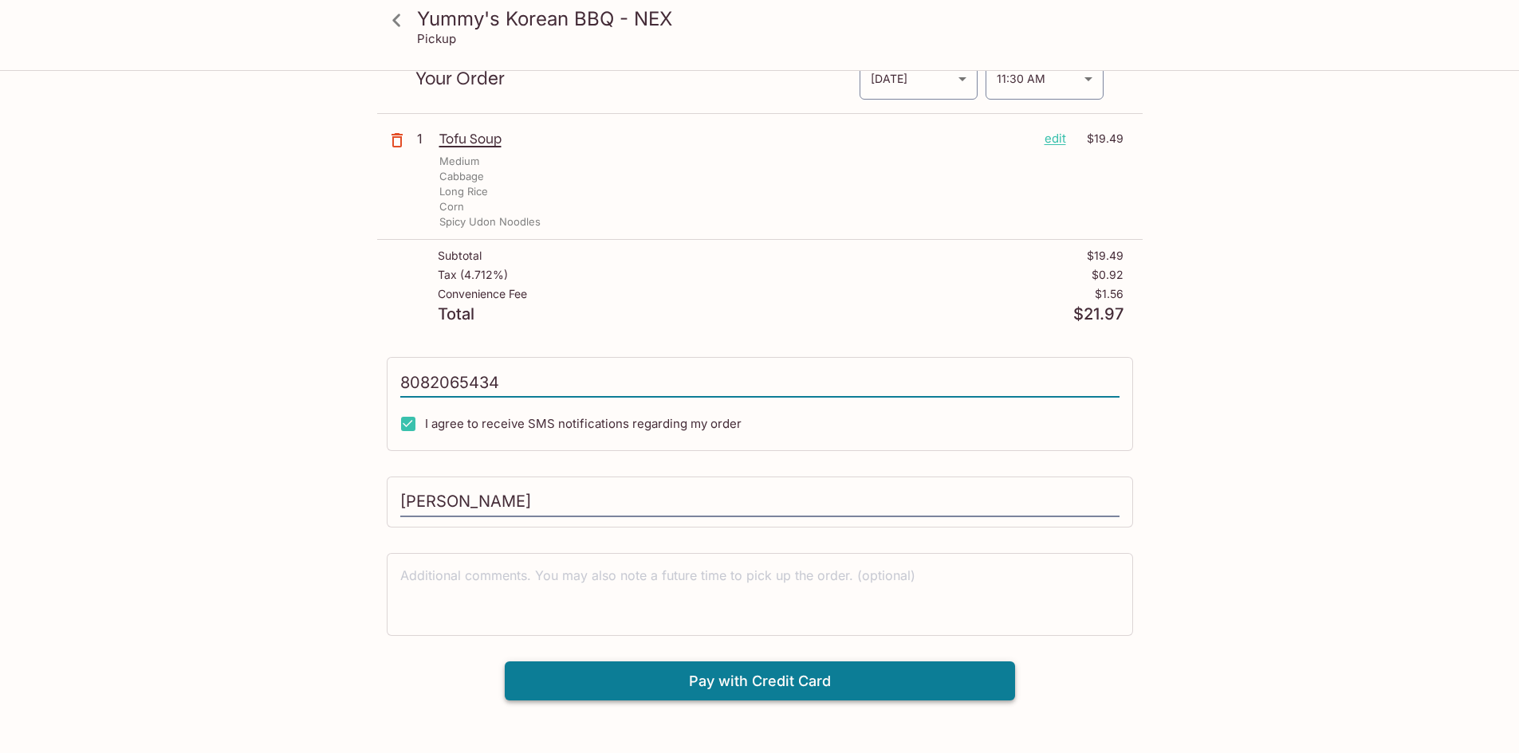
click at [865, 688] on button "Pay with Credit Card" at bounding box center [760, 682] width 510 height 40
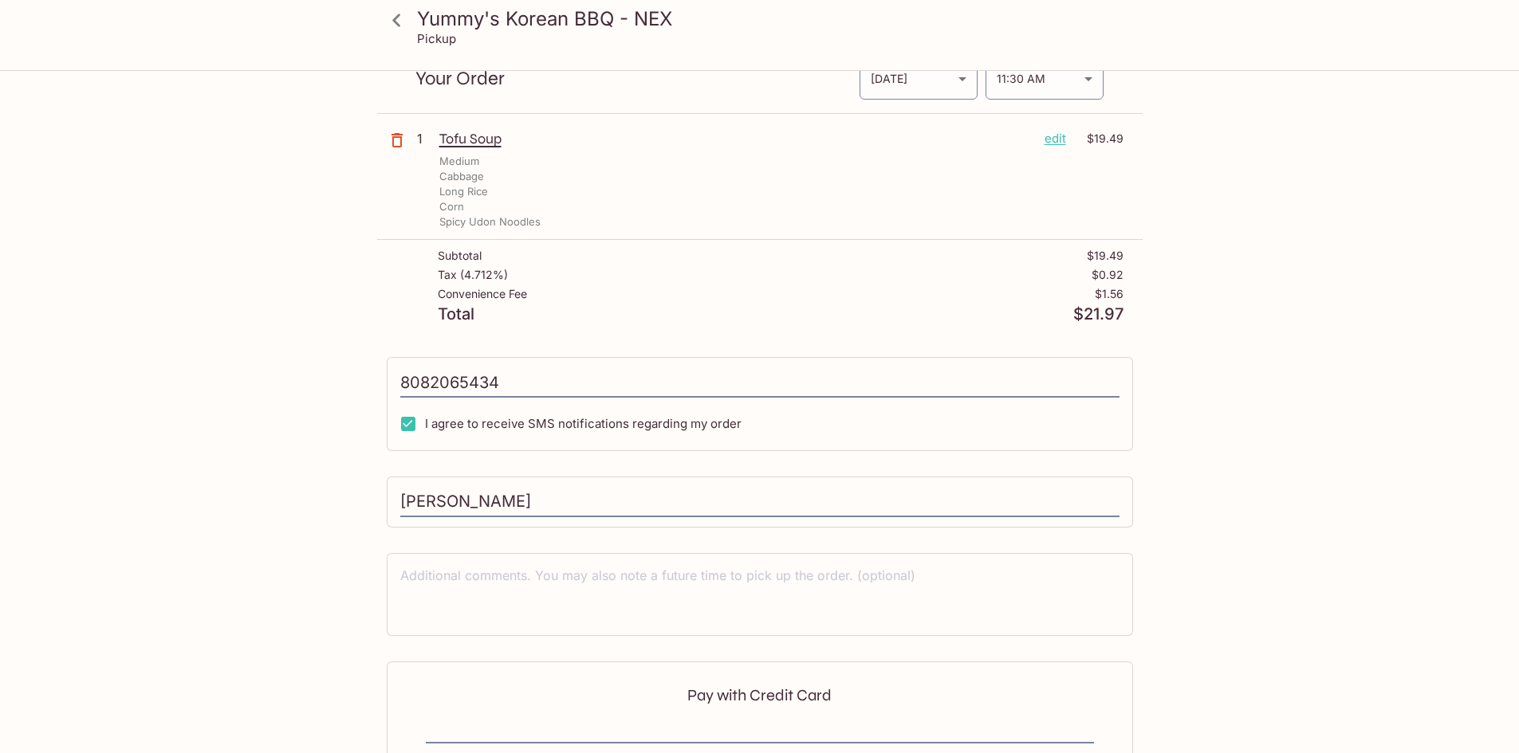
type input "[PHONE_NUMBER]"
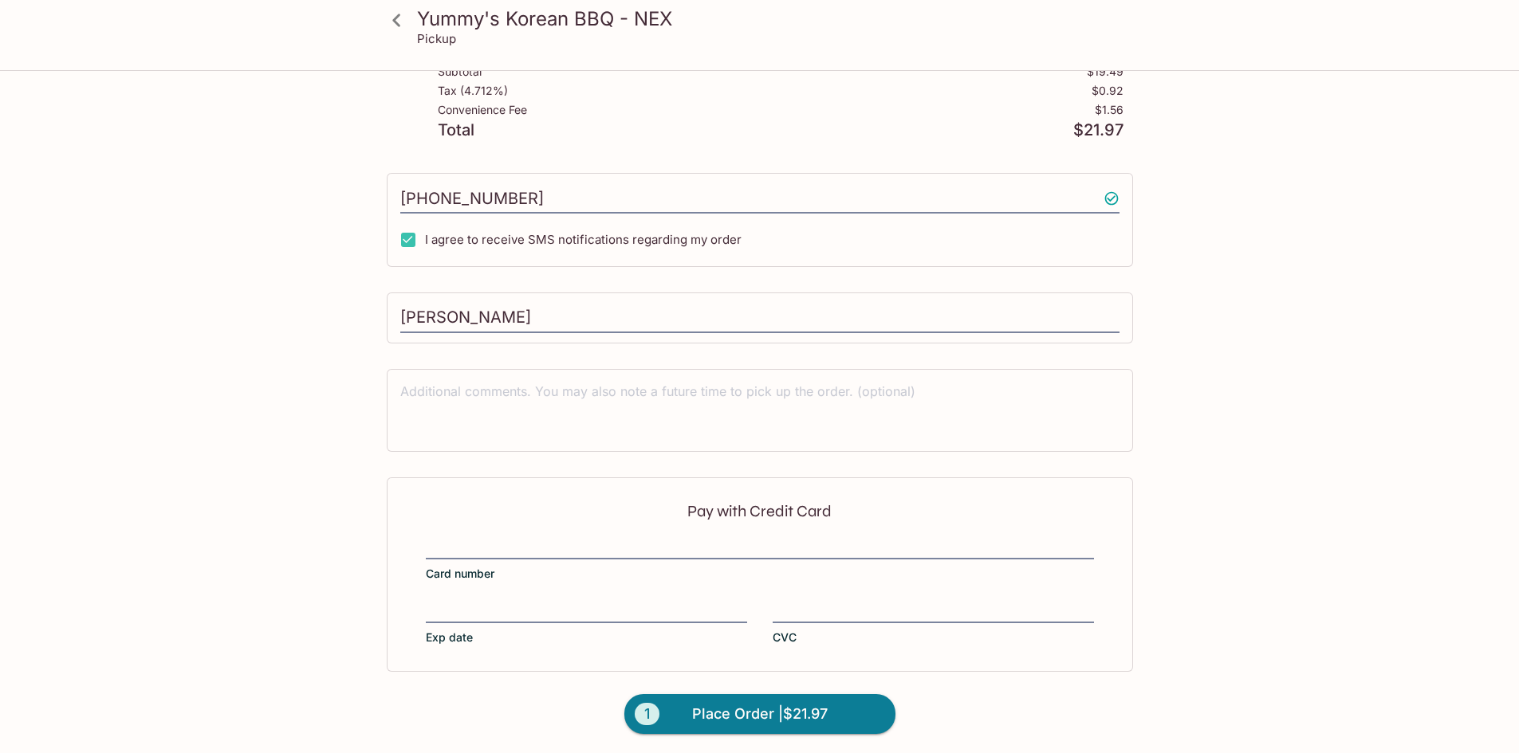
scroll to position [259, 0]
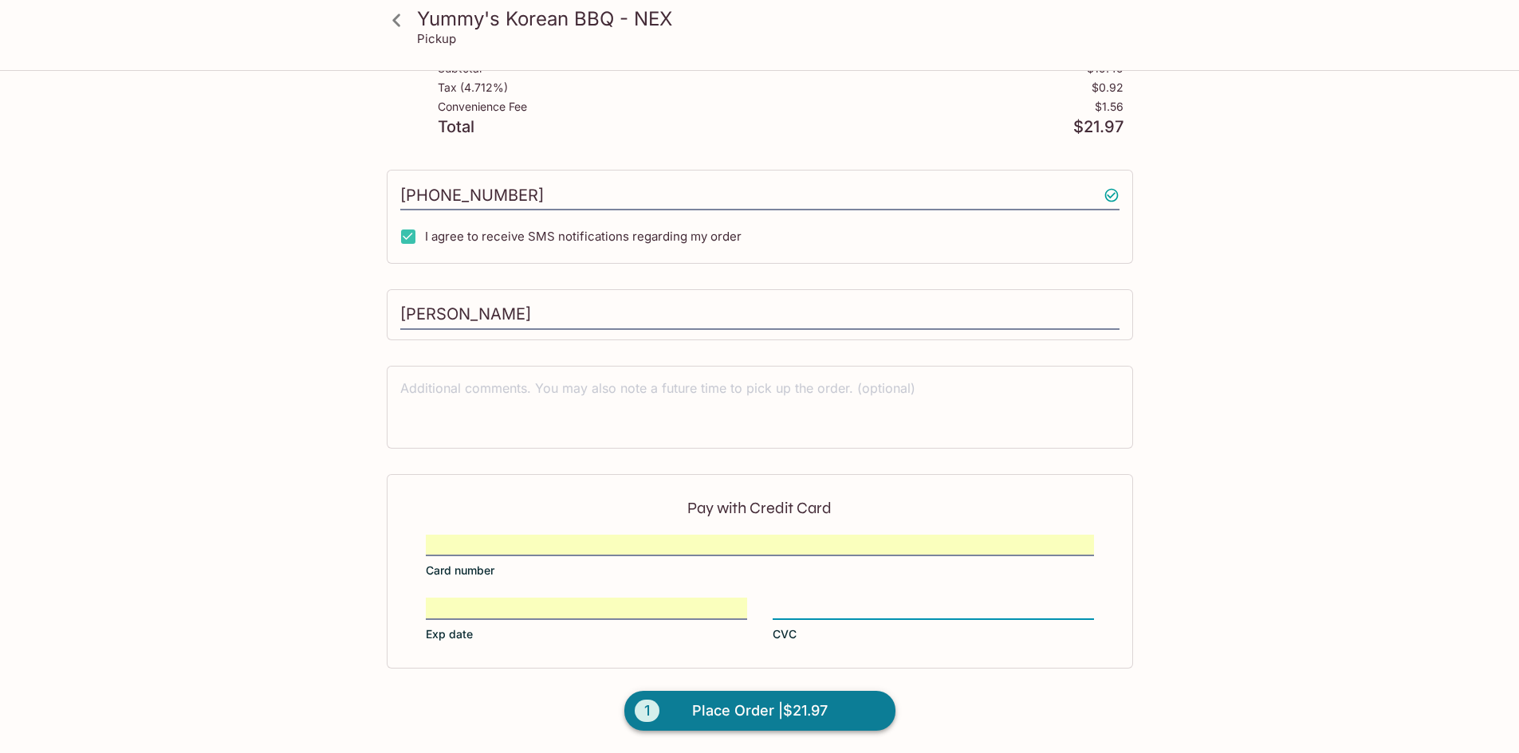
click at [781, 710] on span "Place Order | $21.97" at bounding box center [760, 711] width 136 height 26
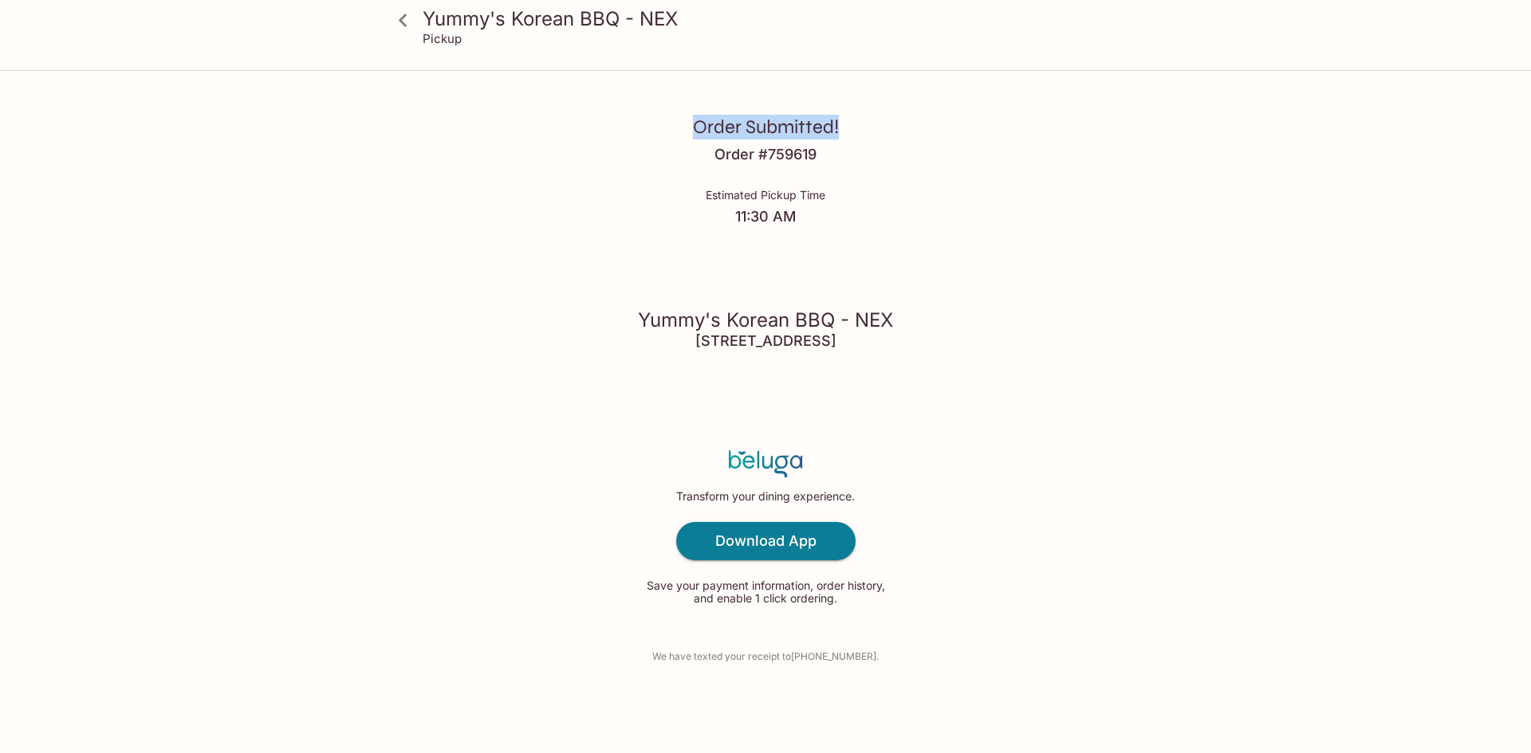
drag, startPoint x: 701, startPoint y: 127, endPoint x: 847, endPoint y: 130, distance: 145.9
click at [846, 130] on div "Order Submitted! Order # 759619 Estimated Pickup Time 11:30 AM Yummy's Korean B…" at bounding box center [765, 376] width 1020 height 753
click at [880, 142] on div "Order Submitted! Order # 759619 Estimated Pickup Time 11:30 AM Yummy's Korean B…" at bounding box center [765, 376] width 1020 height 753
